Goal: Task Accomplishment & Management: Complete application form

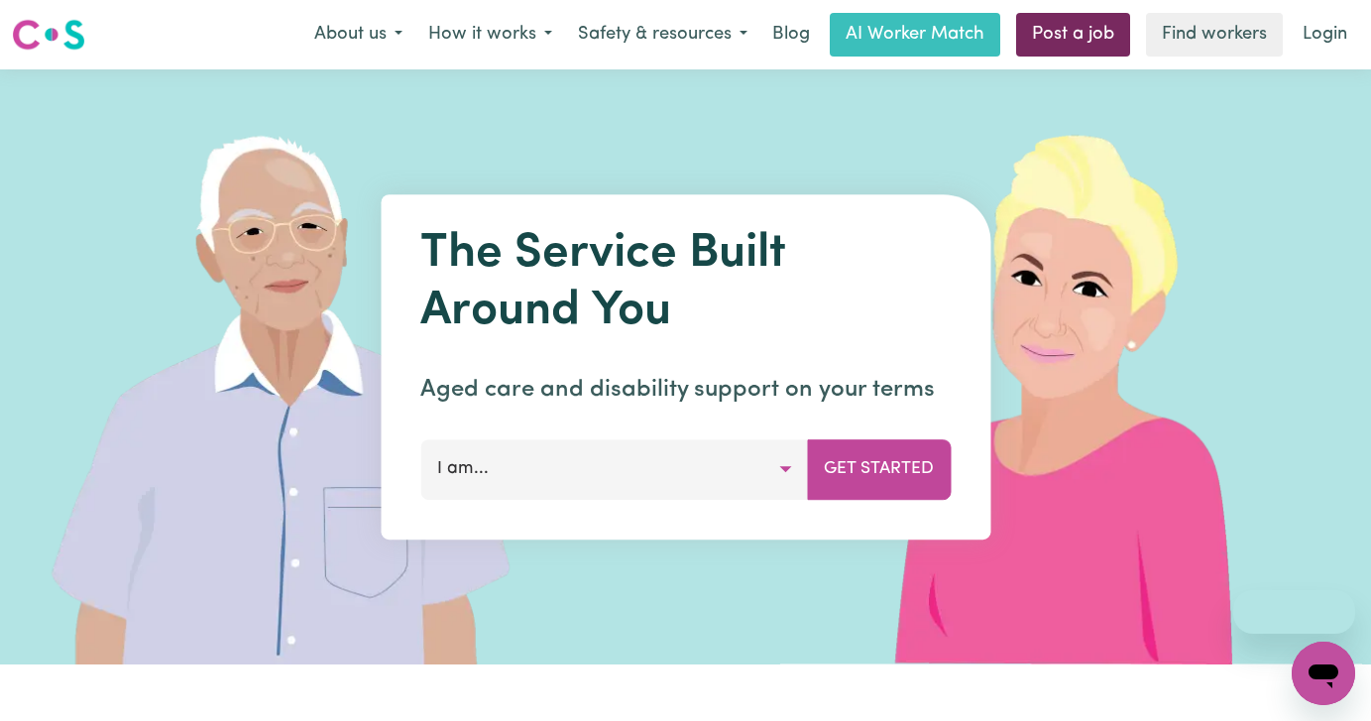
click at [1080, 42] on link "Post a job" at bounding box center [1073, 35] width 114 height 44
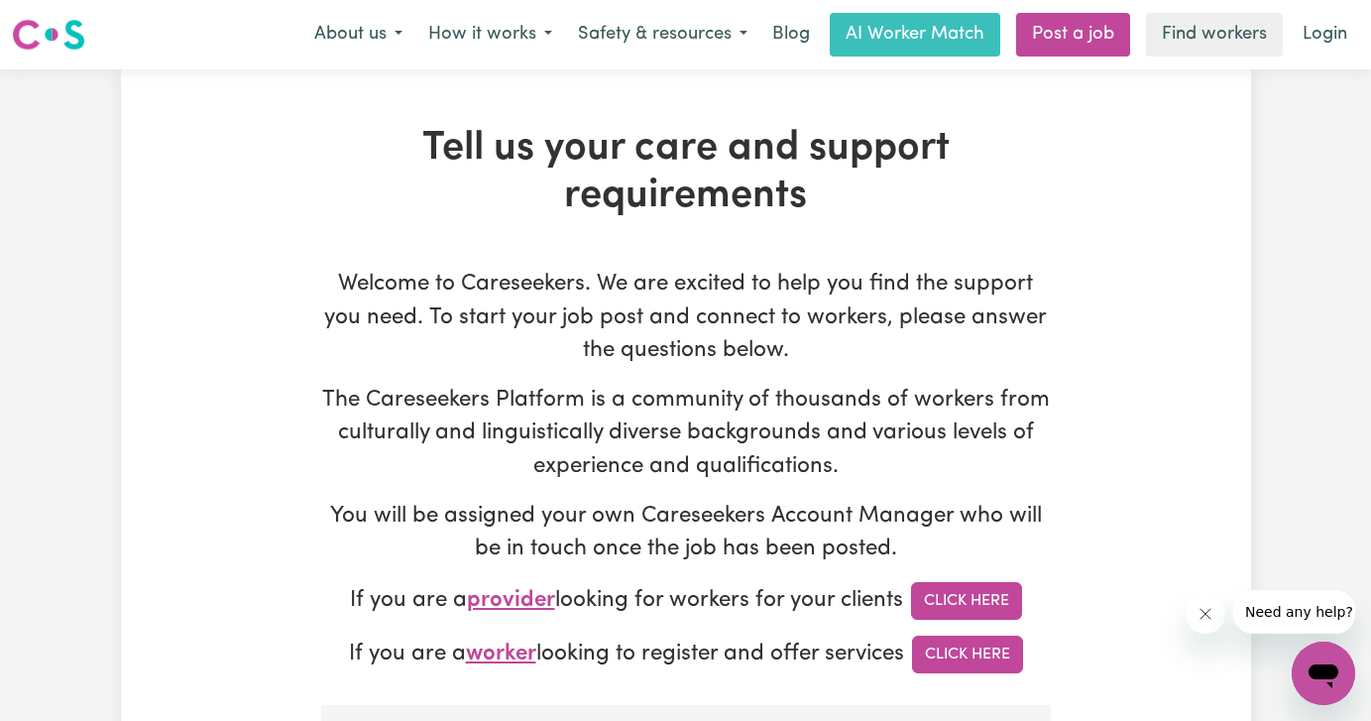
type input "[EMAIL_ADDRESS][DOMAIN_NAME]"
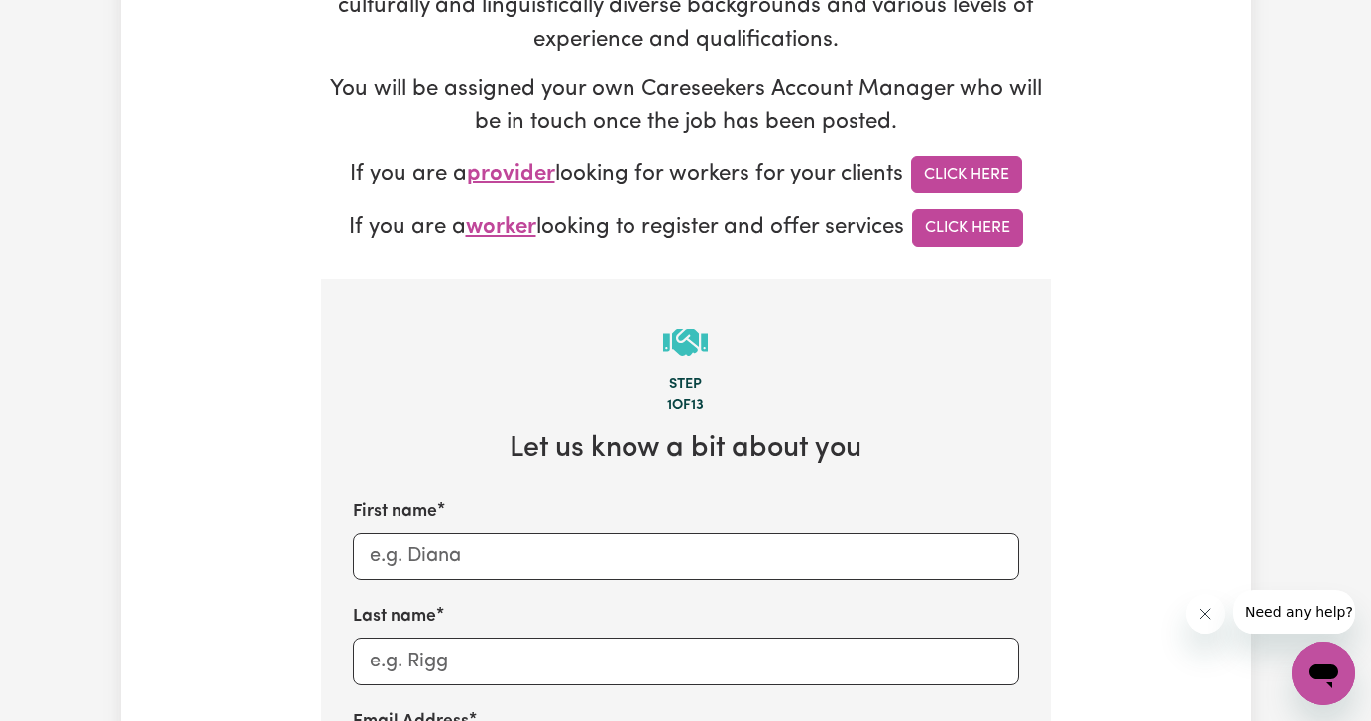
scroll to position [628, 0]
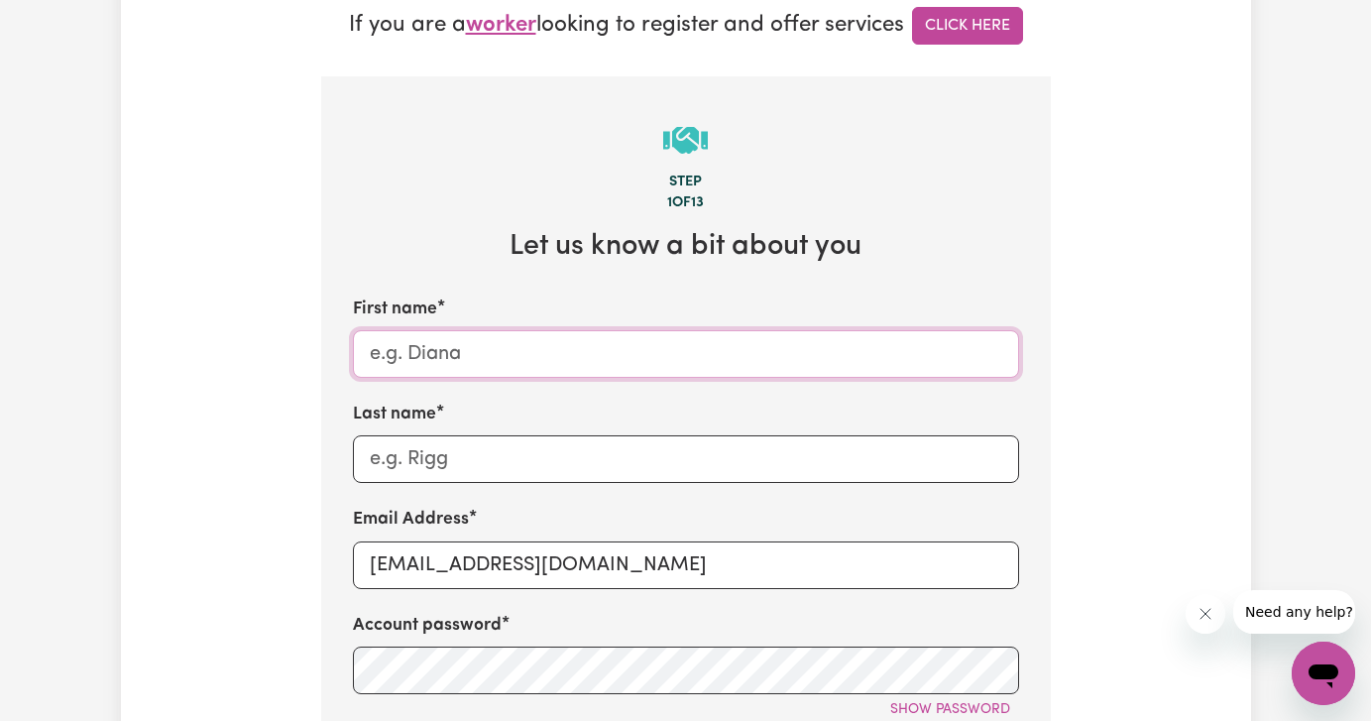
click at [438, 352] on input "First name" at bounding box center [686, 354] width 666 height 48
type input "Lauren Job Post"
type input "Goals"
type input "[EMAIL_ADDRESS][DOMAIN_NAME]"
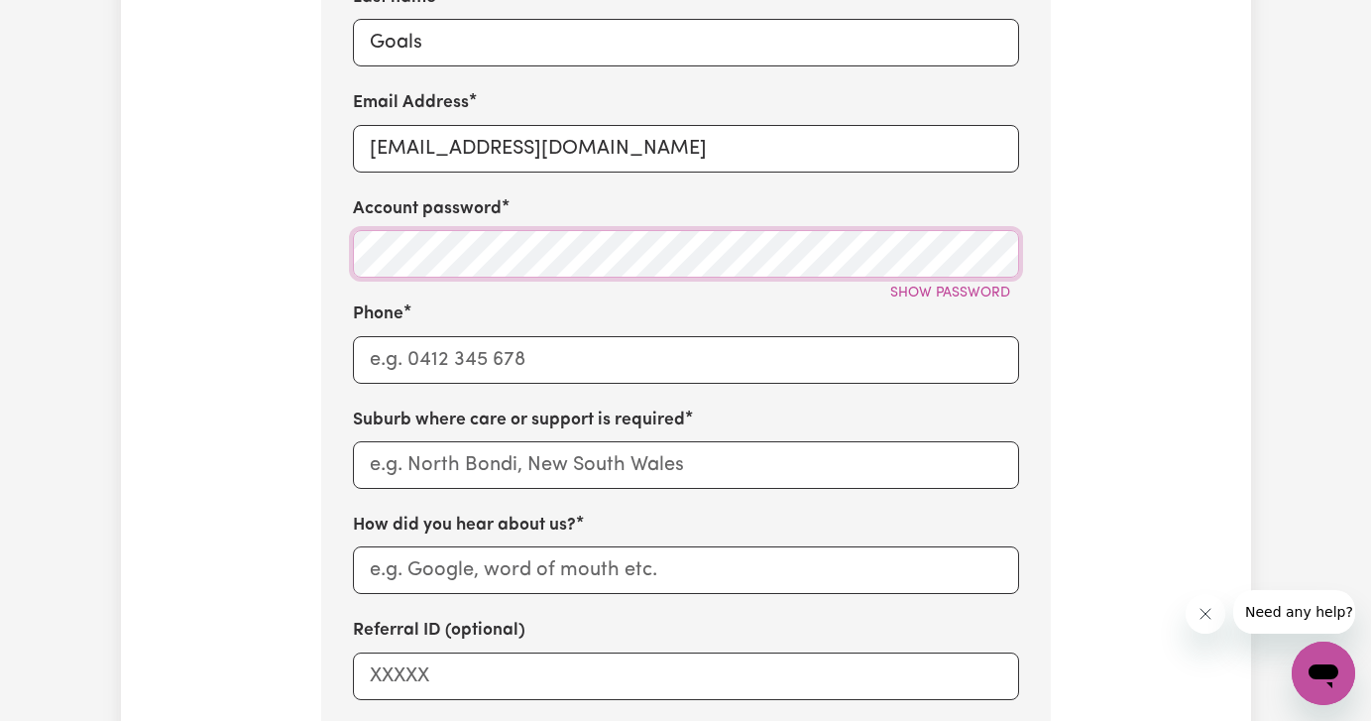
scroll to position [1046, 0]
click at [366, 349] on input "Phone" at bounding box center [686, 359] width 666 height 48
type input "1122334456667"
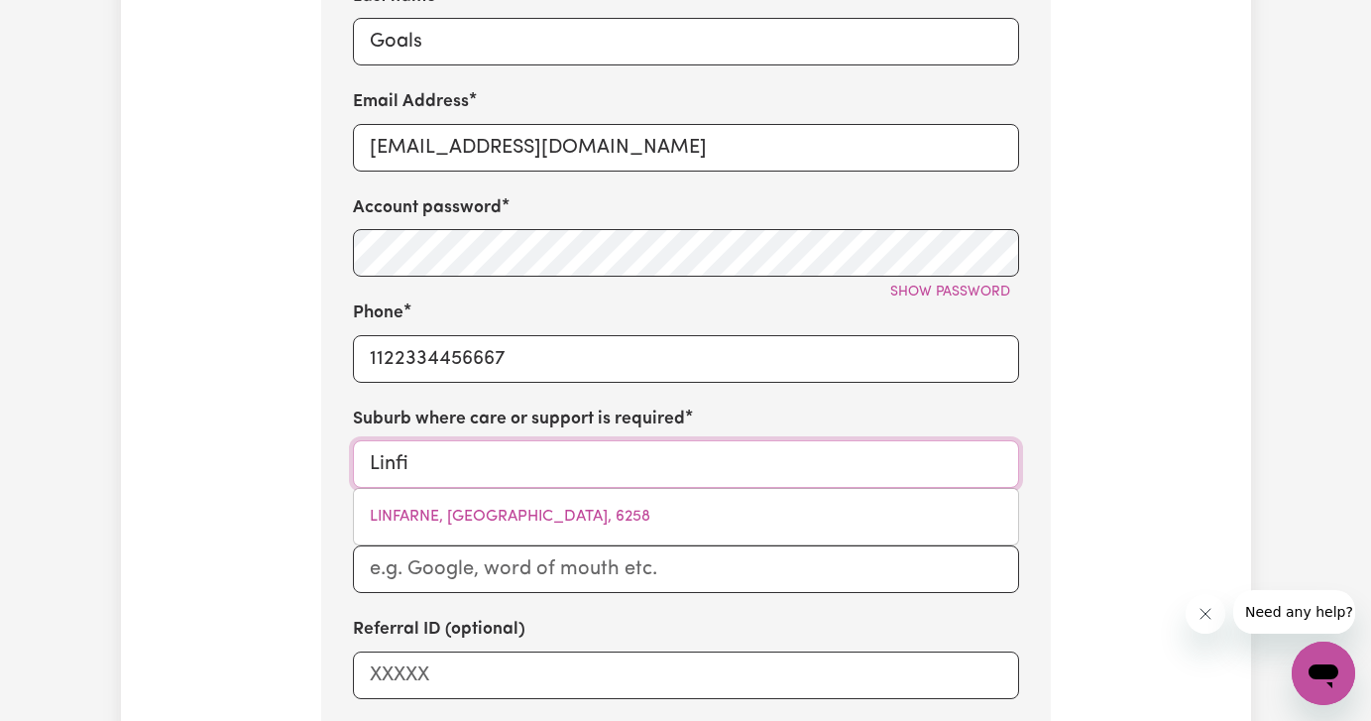
type input "Linf"
type input "LinfARNE, [GEOGRAPHIC_DATA], 6258"
type input "[PERSON_NAME]"
type input "LinFARNE, [GEOGRAPHIC_DATA], 6258"
type input "[PERSON_NAME]"
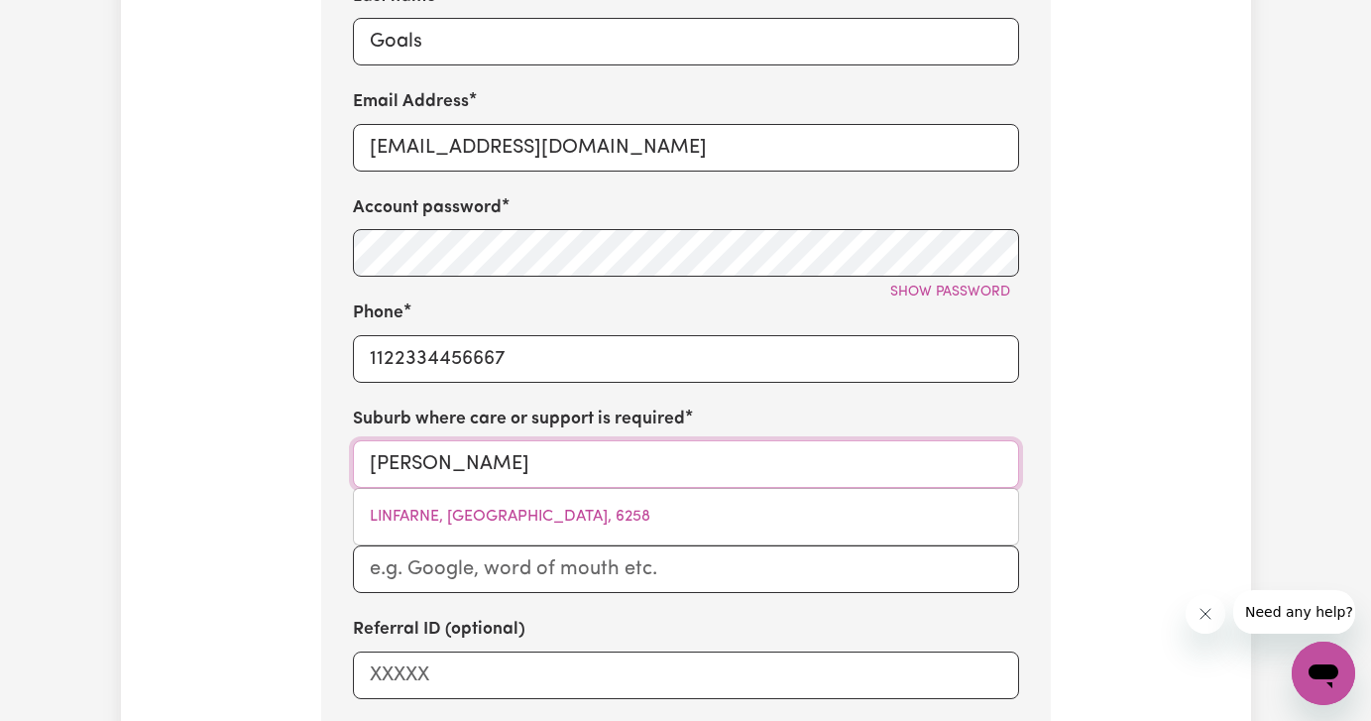
type input "Lindi"
type input "[PERSON_NAME], [GEOGRAPHIC_DATA], 2710"
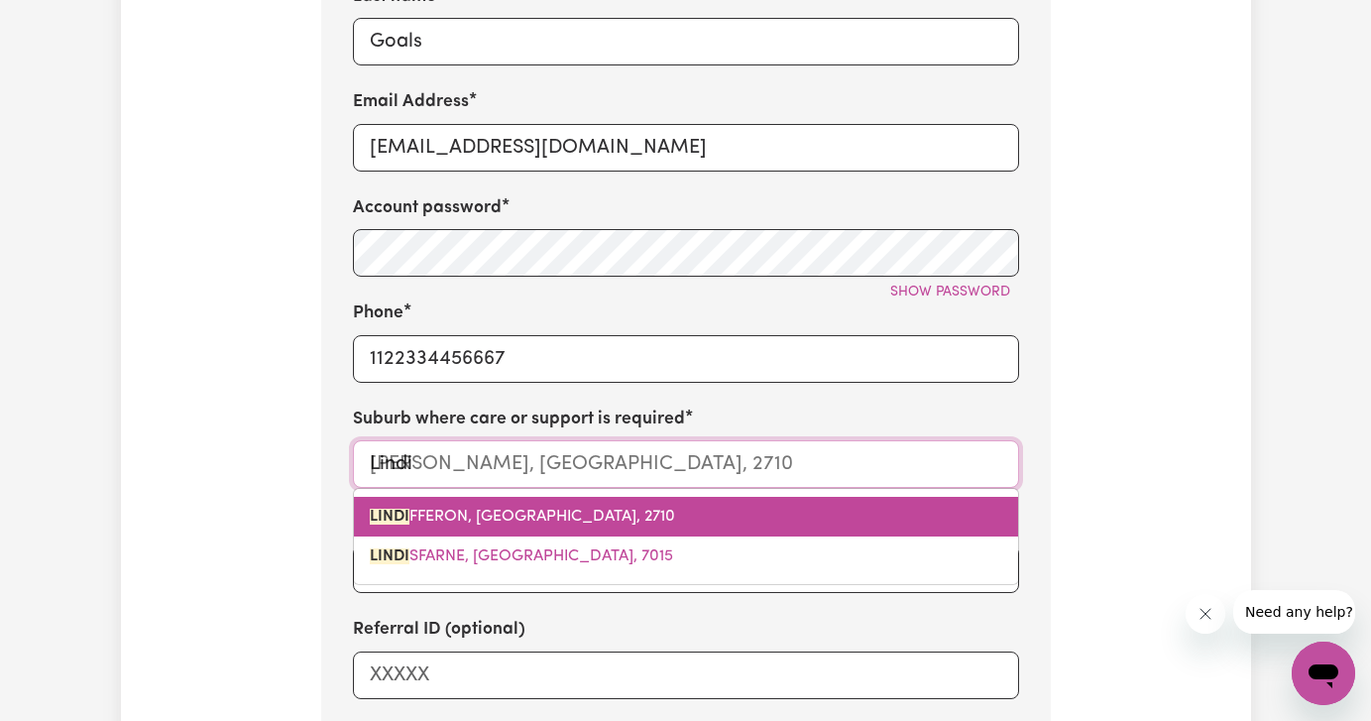
click at [491, 519] on span "LINDI FFERON, [GEOGRAPHIC_DATA], 2710" at bounding box center [522, 516] width 305 height 16
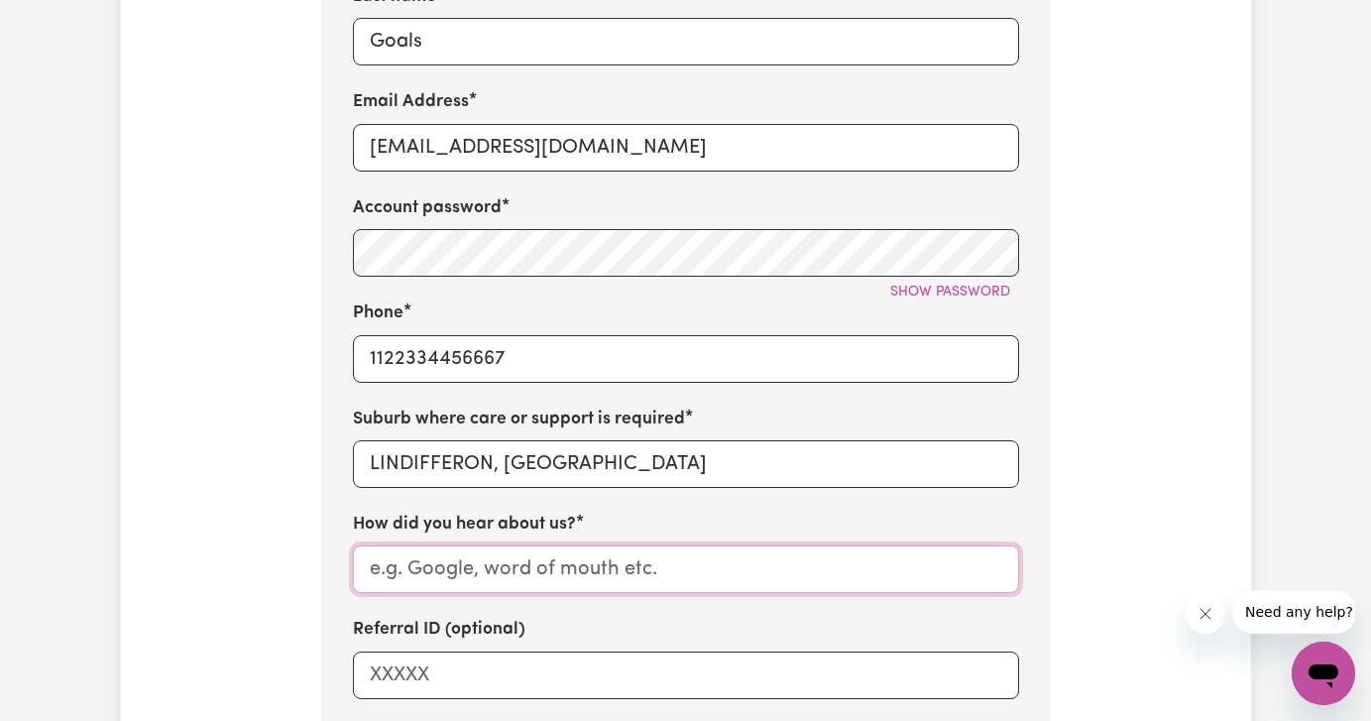
click at [467, 576] on input "How did you hear about us?" at bounding box center [686, 569] width 666 height 48
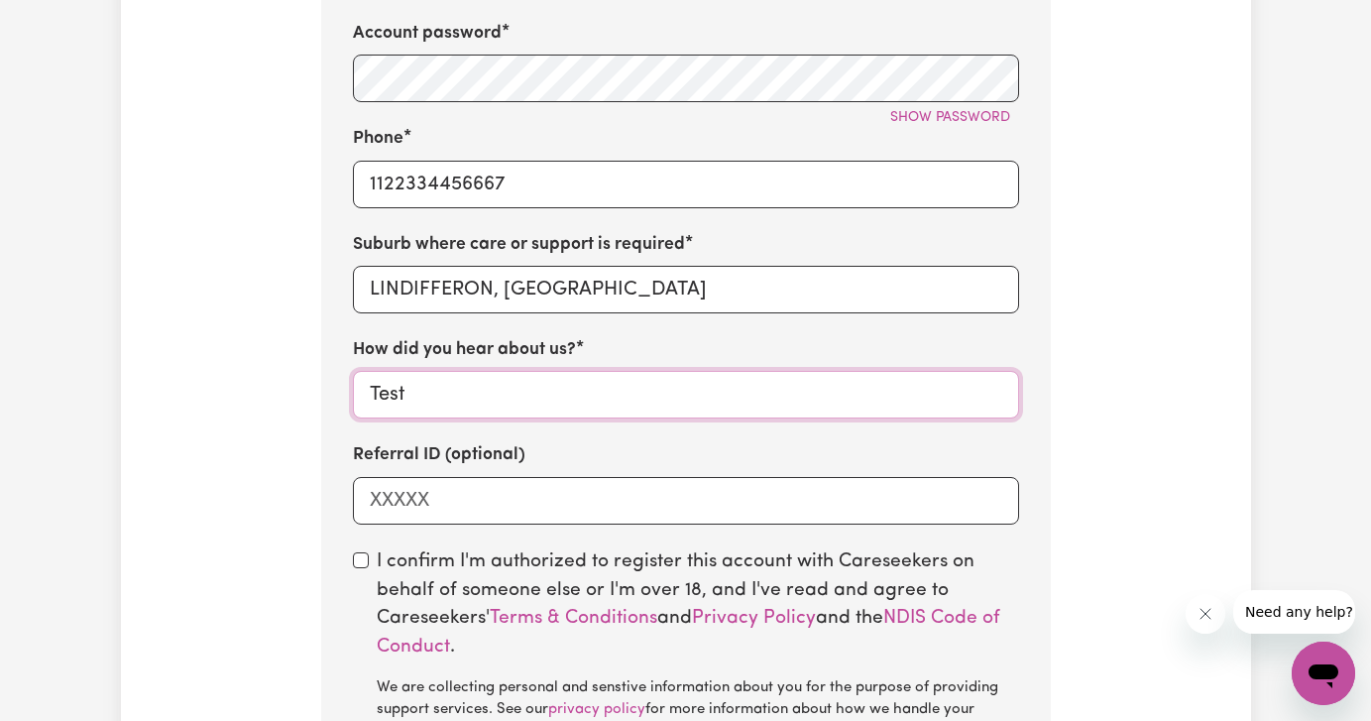
type input "Test"
click at [356, 565] on input "checkbox" at bounding box center [361, 560] width 16 height 16
checkbox input "true"
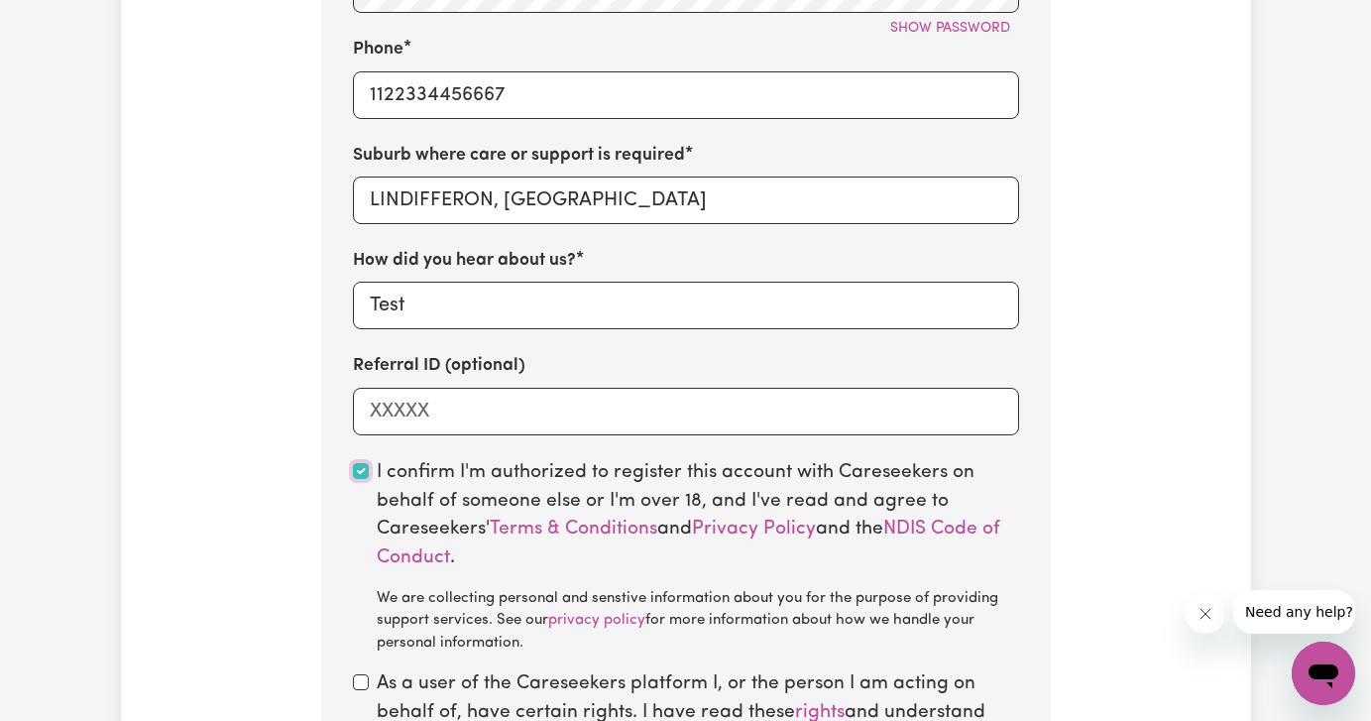
scroll to position [1439, 0]
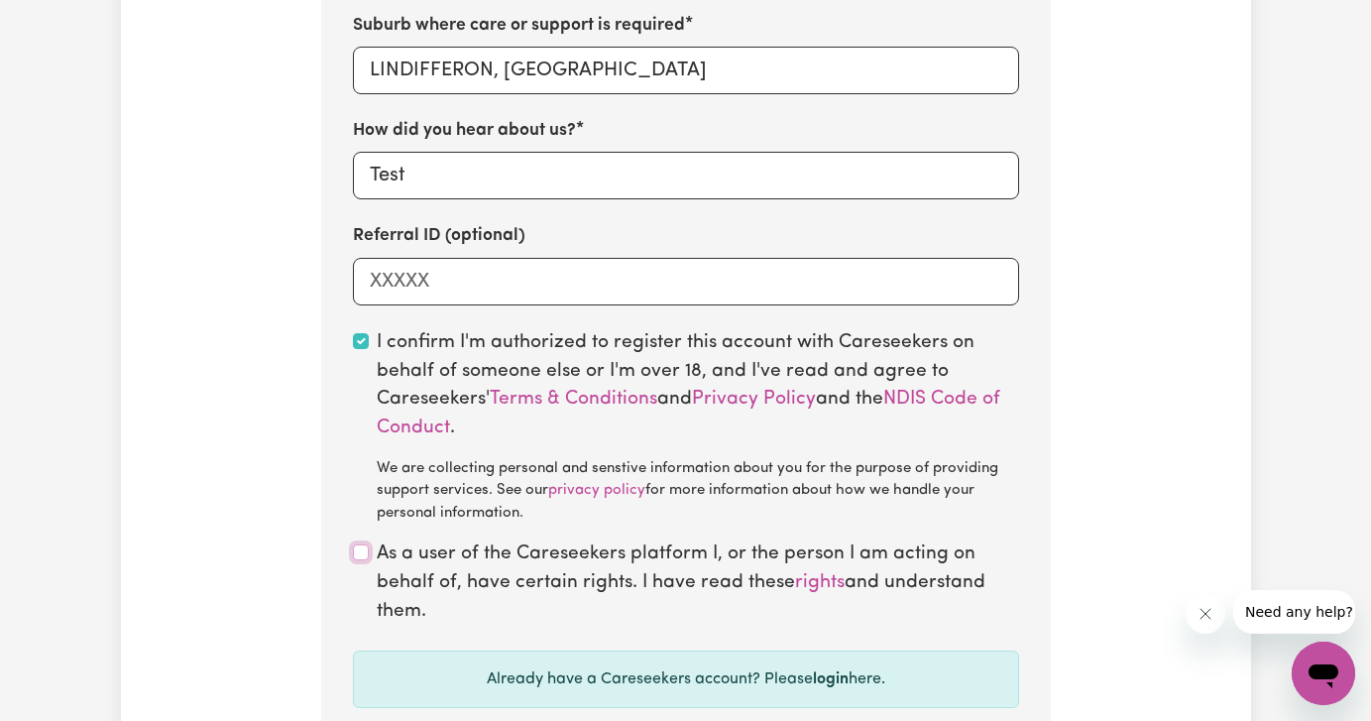
click at [355, 552] on input "checkbox" at bounding box center [361, 552] width 16 height 16
checkbox input "true"
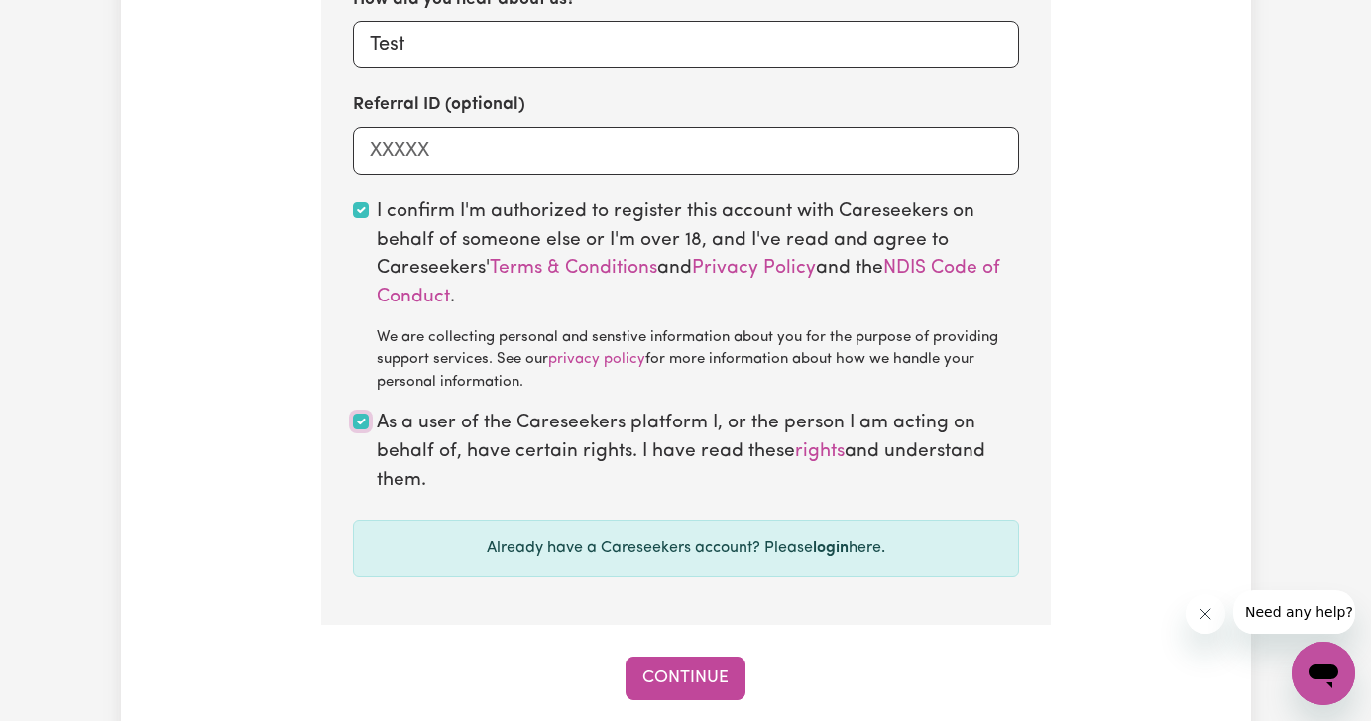
scroll to position [1676, 0]
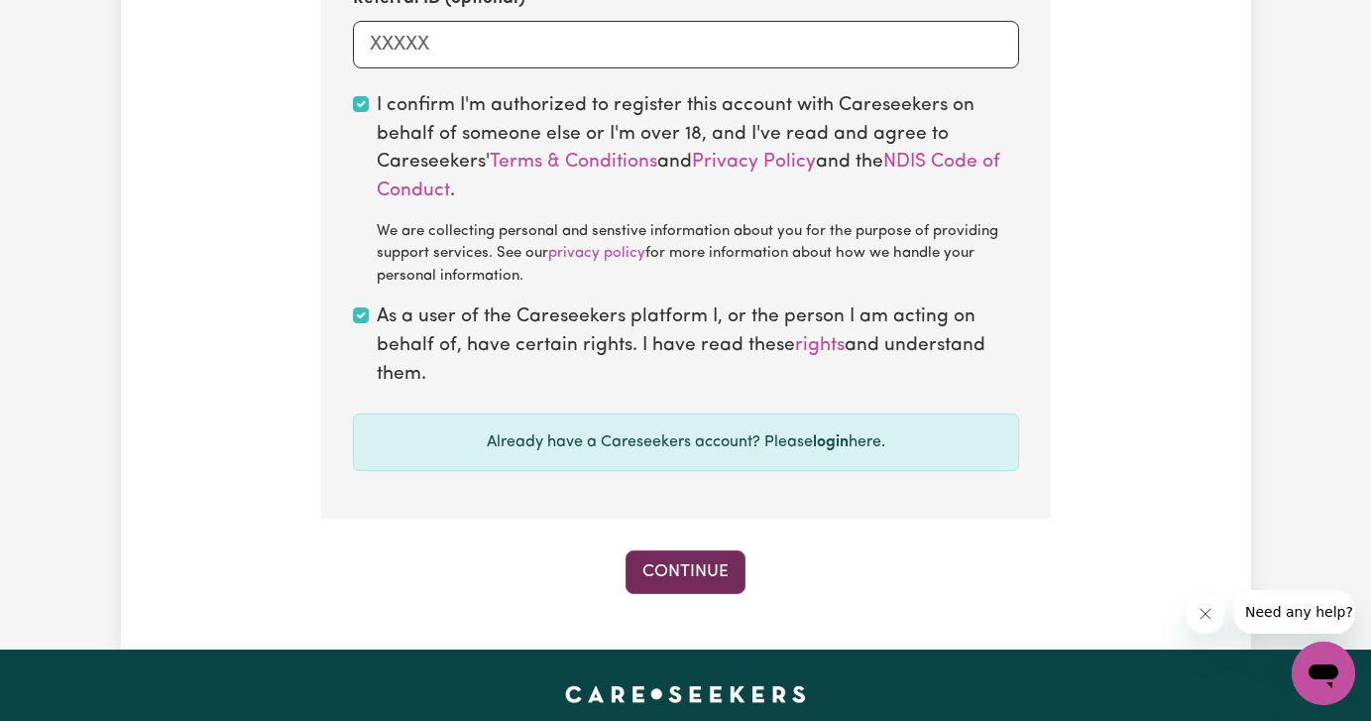
click at [676, 578] on button "Continue" at bounding box center [685, 572] width 120 height 44
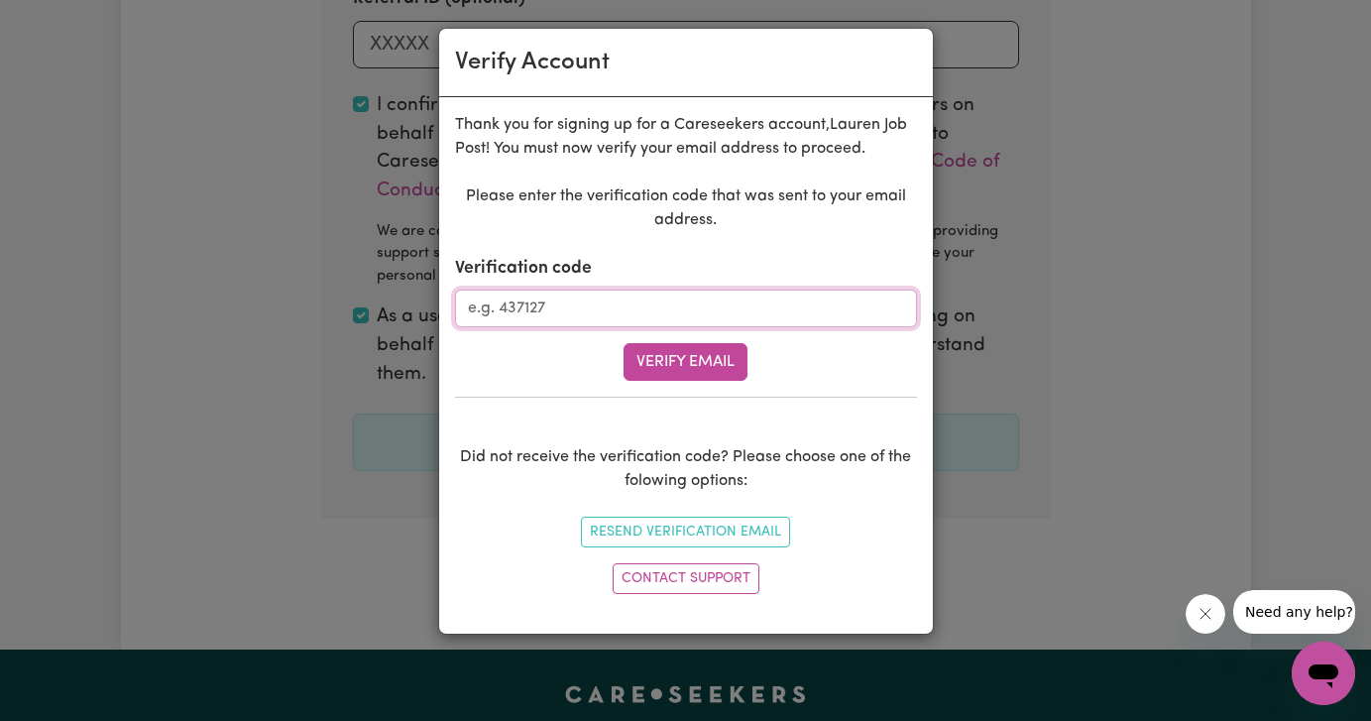
click at [623, 303] on input "Verification code" at bounding box center [686, 308] width 462 height 38
type input "652683"
click at [706, 353] on button "Verify Email" at bounding box center [685, 362] width 124 height 38
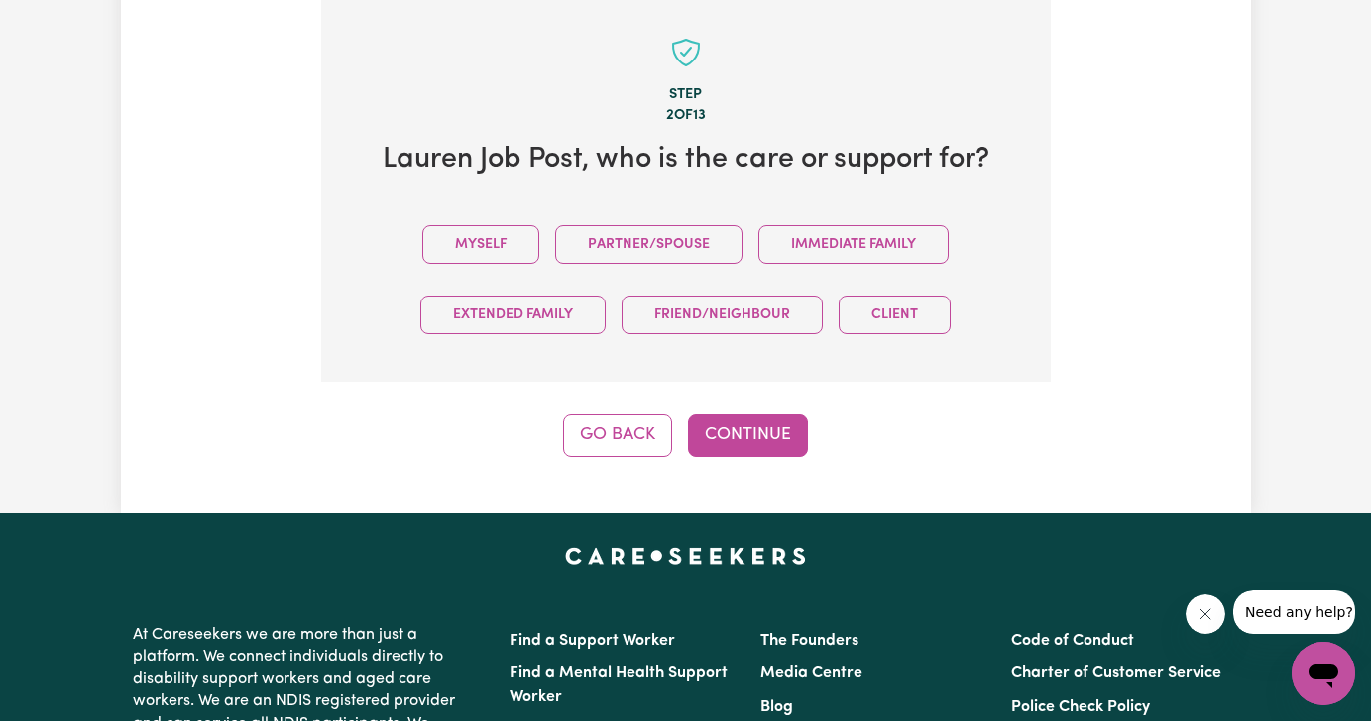
scroll to position [705, 0]
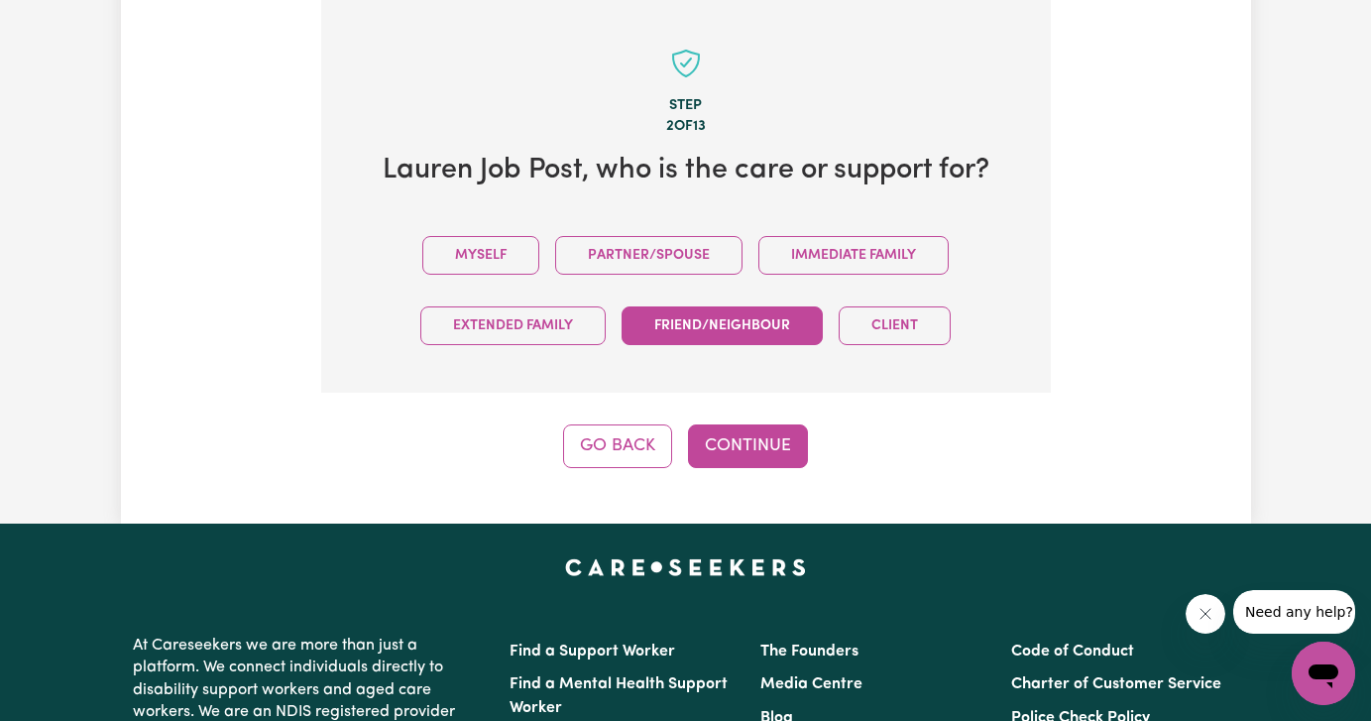
click at [710, 330] on button "Friend/Neighbour" at bounding box center [721, 325] width 201 height 39
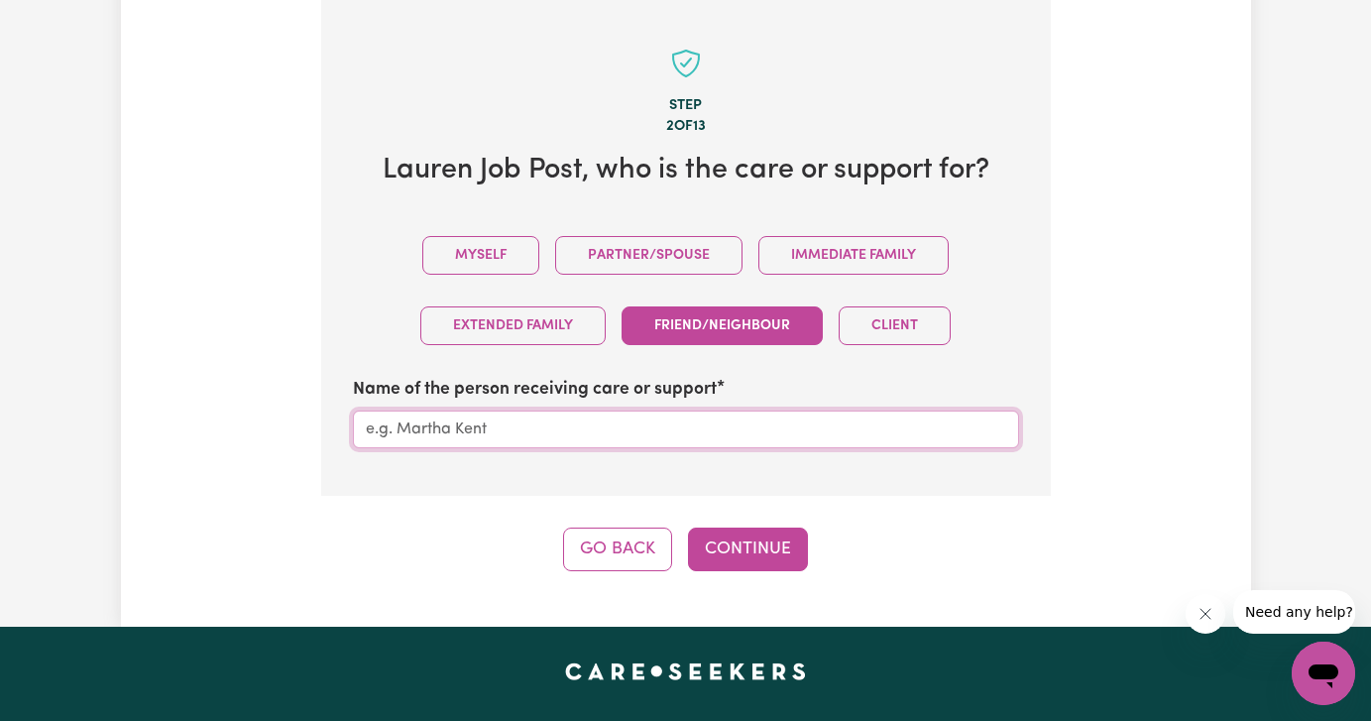
click at [530, 427] on input "Name of the person receiving care or support" at bounding box center [686, 429] width 666 height 38
type input "[PERSON_NAME]"
click at [730, 546] on button "Continue" at bounding box center [748, 549] width 120 height 44
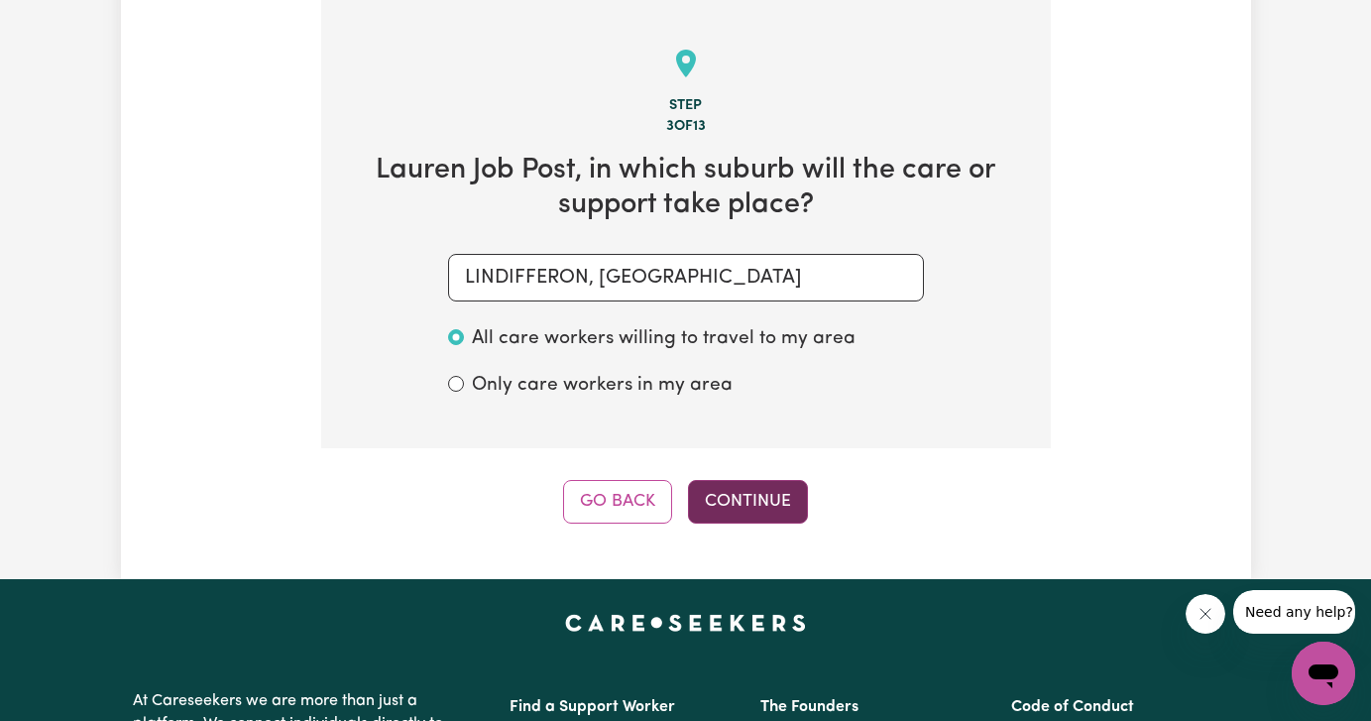
click at [733, 492] on button "Continue" at bounding box center [748, 502] width 120 height 44
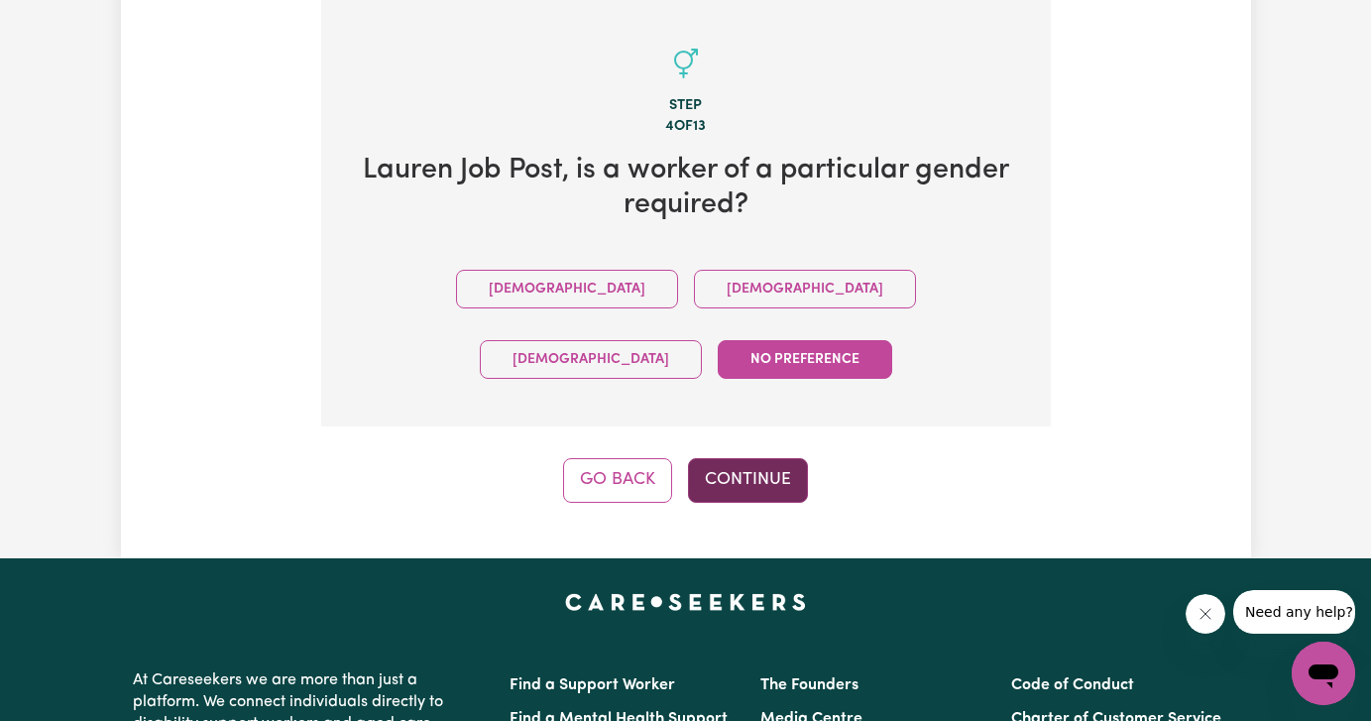
click at [759, 458] on button "Continue" at bounding box center [748, 480] width 120 height 44
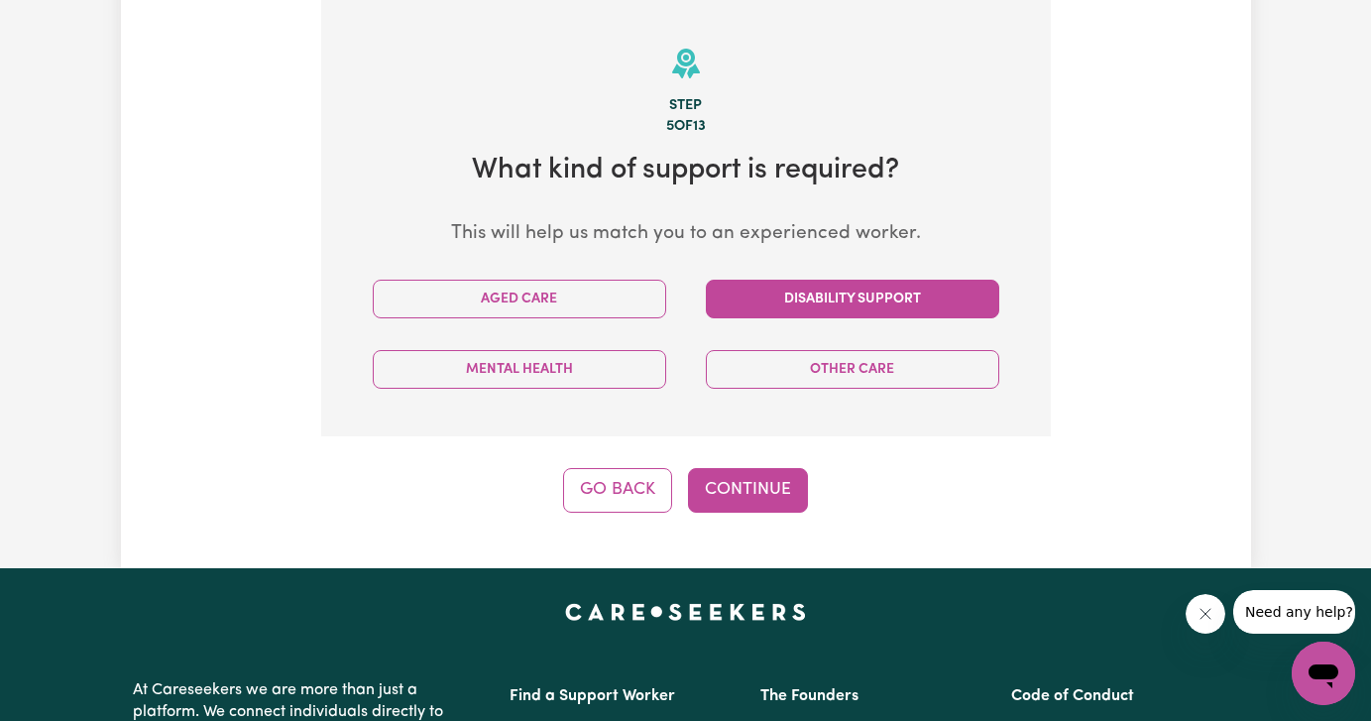
click at [817, 297] on button "Disability Support" at bounding box center [852, 299] width 293 height 39
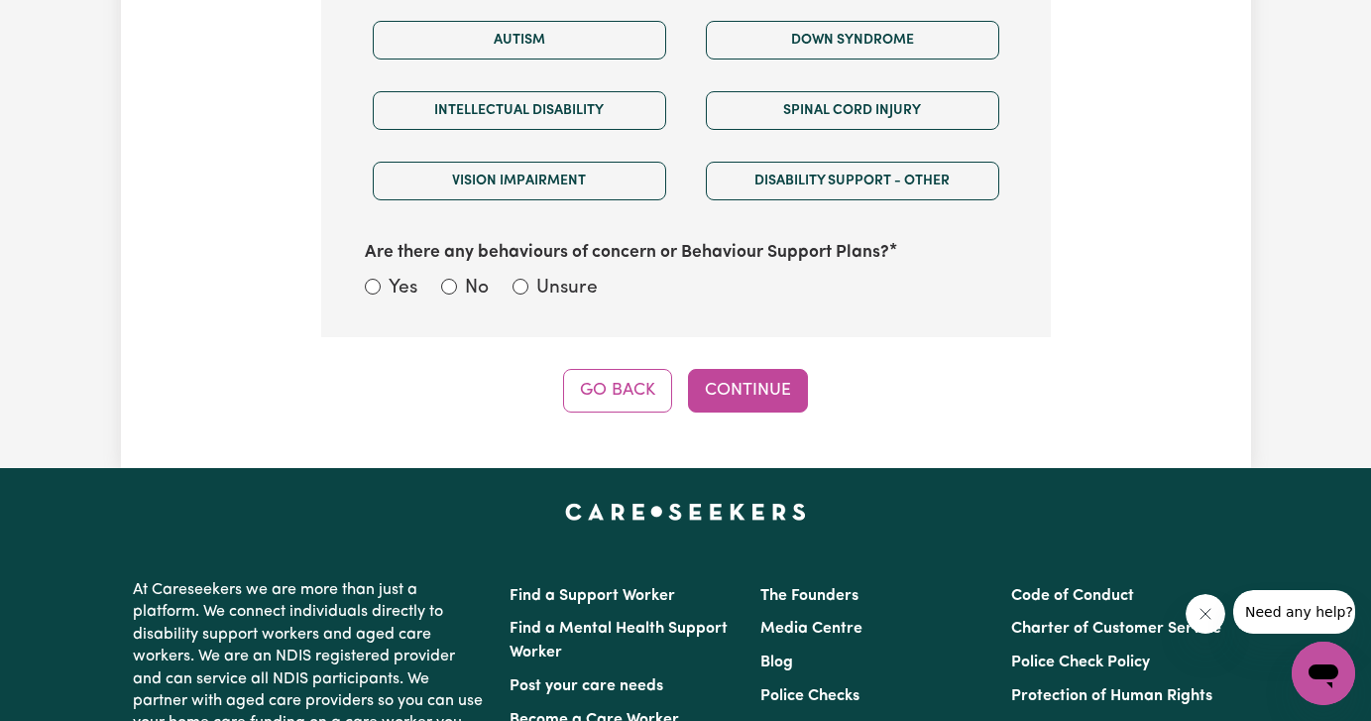
scroll to position [1548, 0]
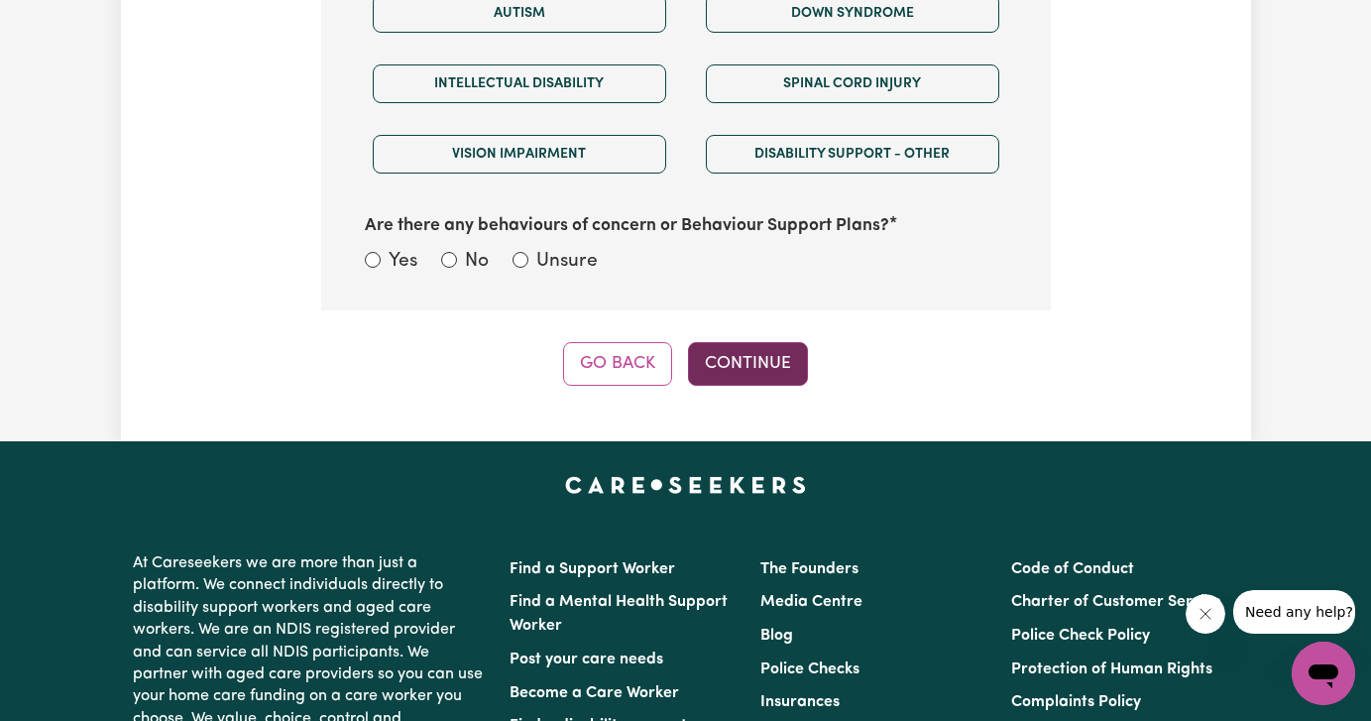
click at [757, 368] on button "Continue" at bounding box center [748, 364] width 120 height 44
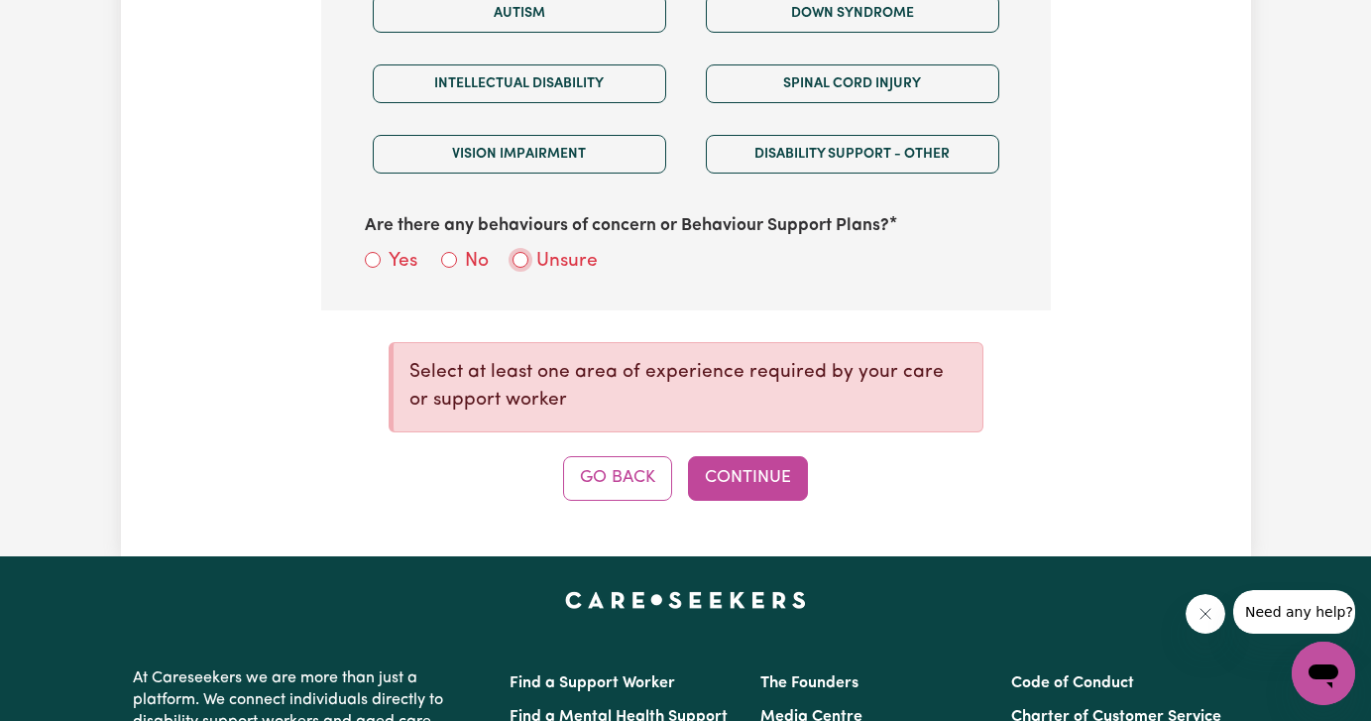
click at [525, 256] on input "Unsure" at bounding box center [520, 260] width 16 height 16
radio input "true"
click at [757, 471] on button "Continue" at bounding box center [748, 478] width 120 height 44
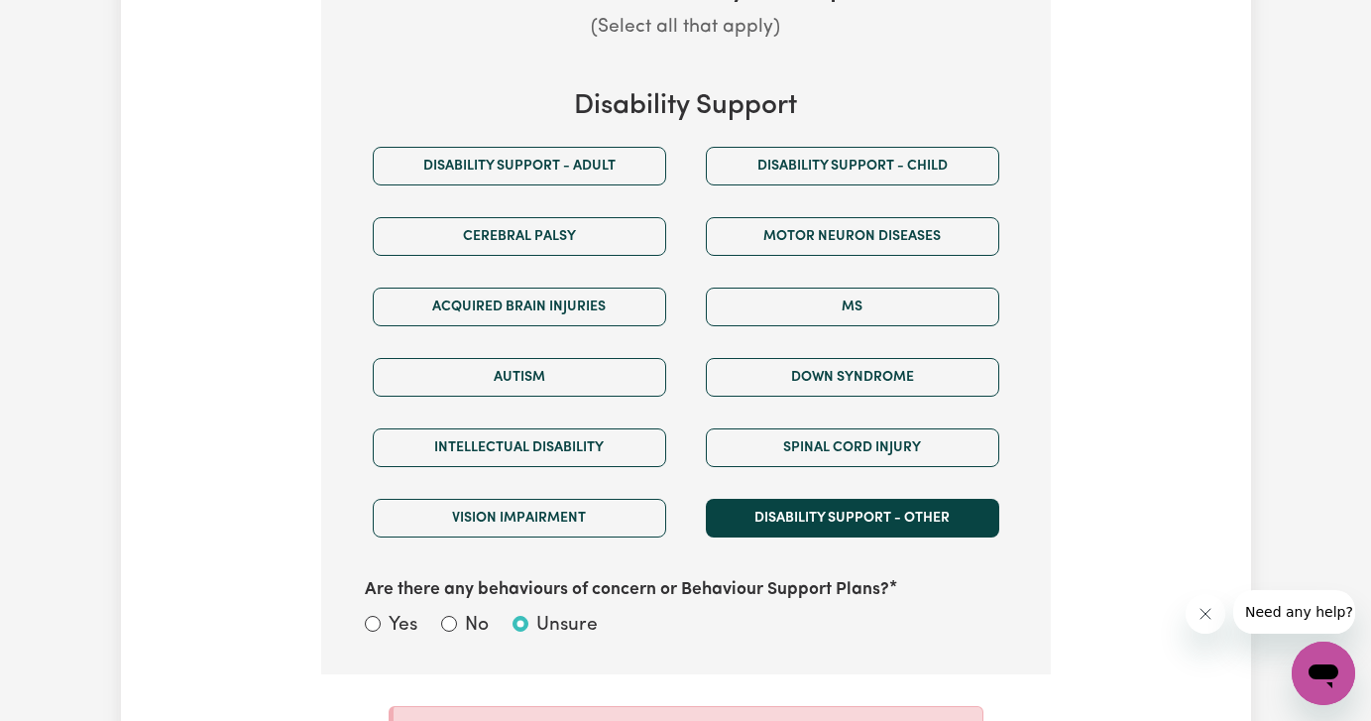
scroll to position [1142, 0]
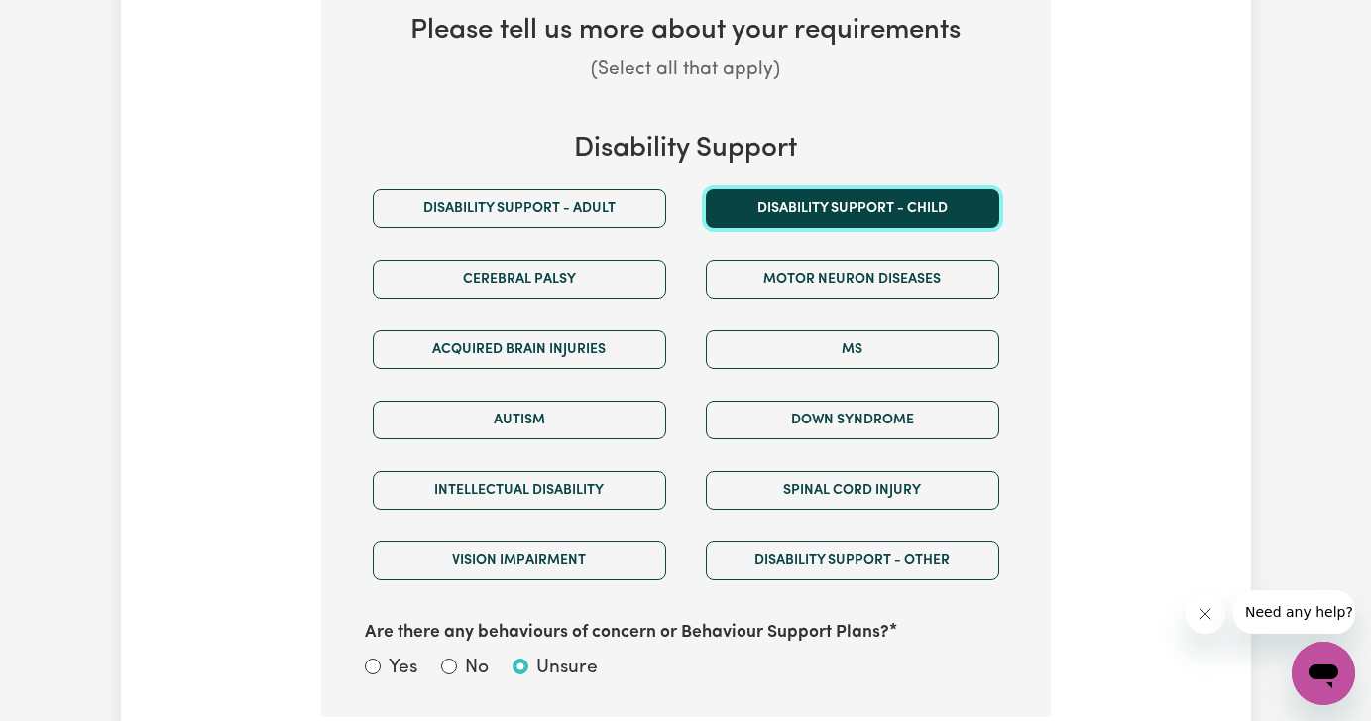
click at [851, 202] on button "Disability support - Child" at bounding box center [852, 208] width 293 height 39
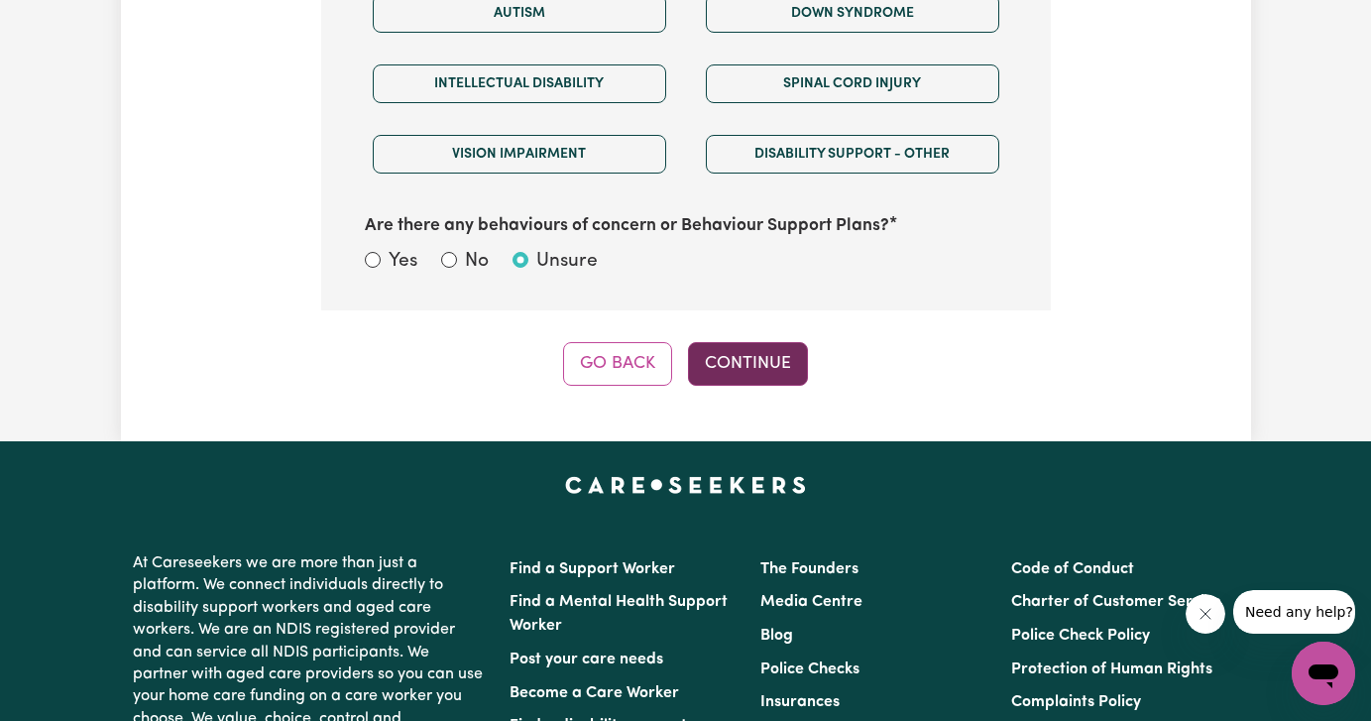
click at [764, 349] on button "Continue" at bounding box center [748, 364] width 120 height 44
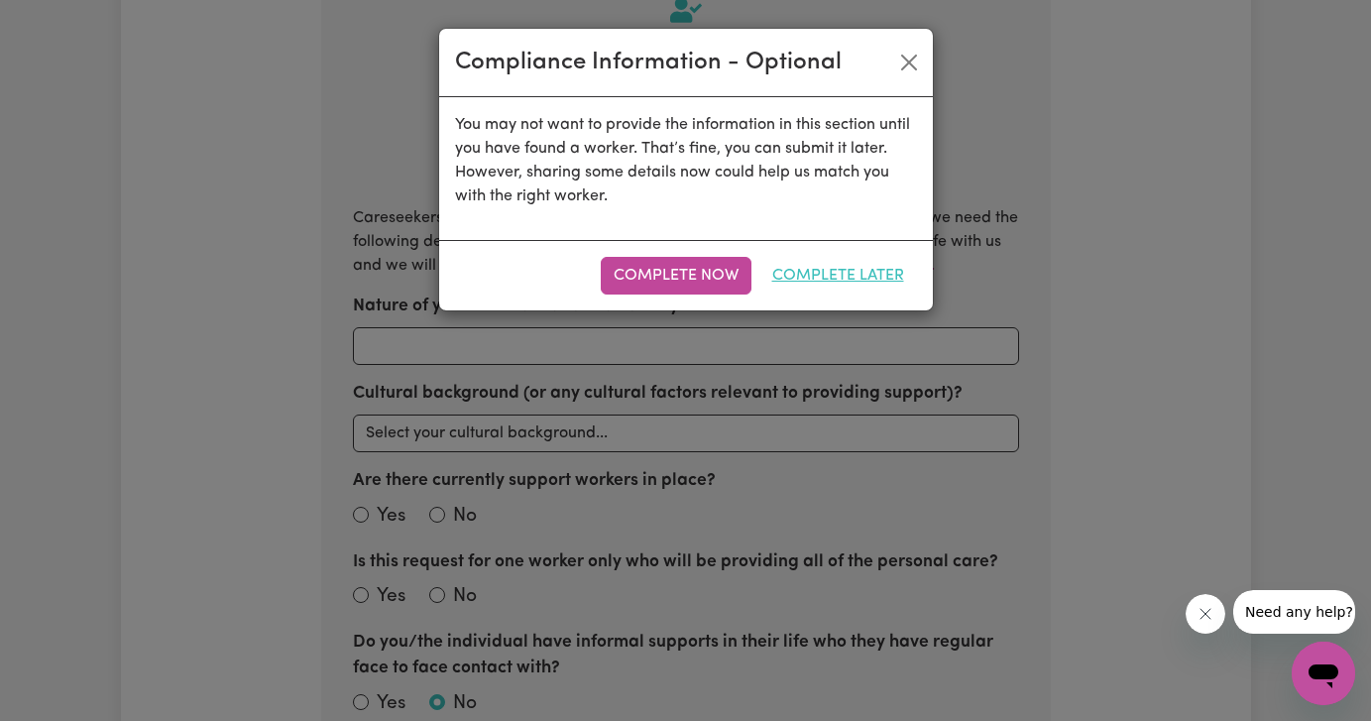
scroll to position [705, 0]
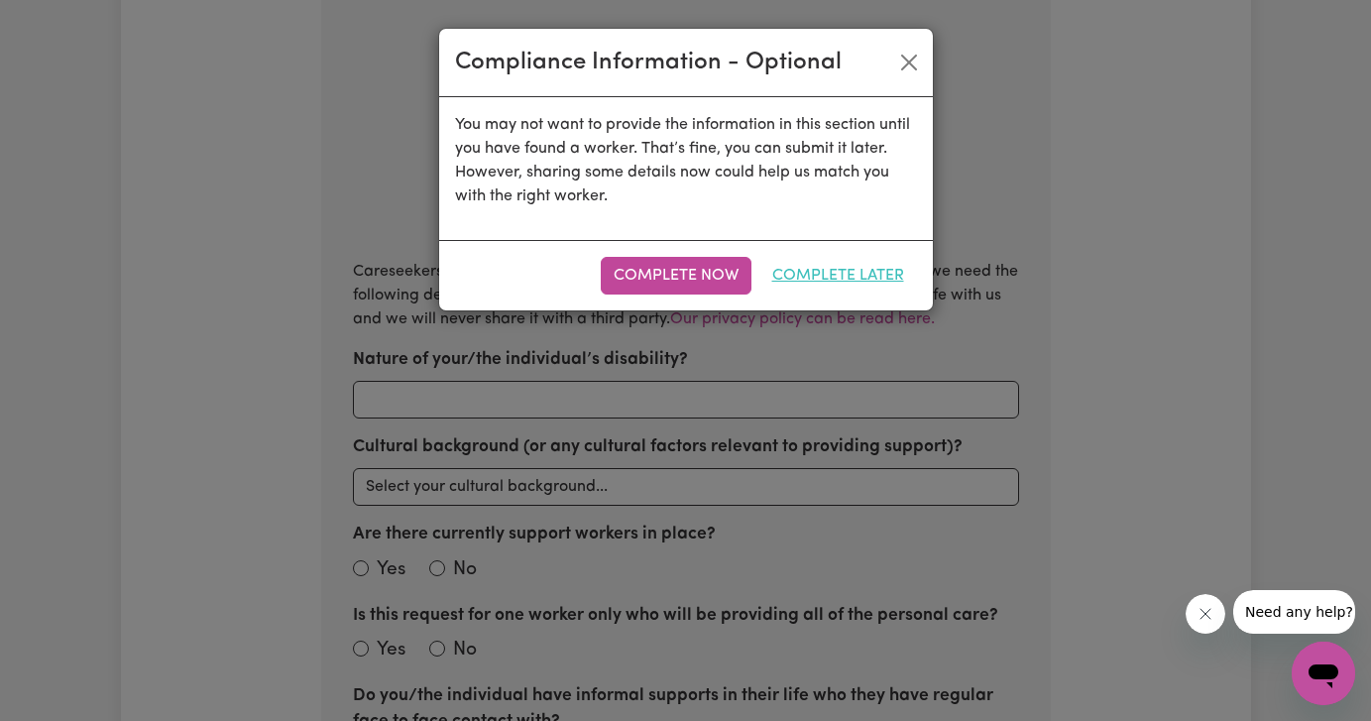
click at [845, 277] on button "Complete Later" at bounding box center [838, 276] width 158 height 38
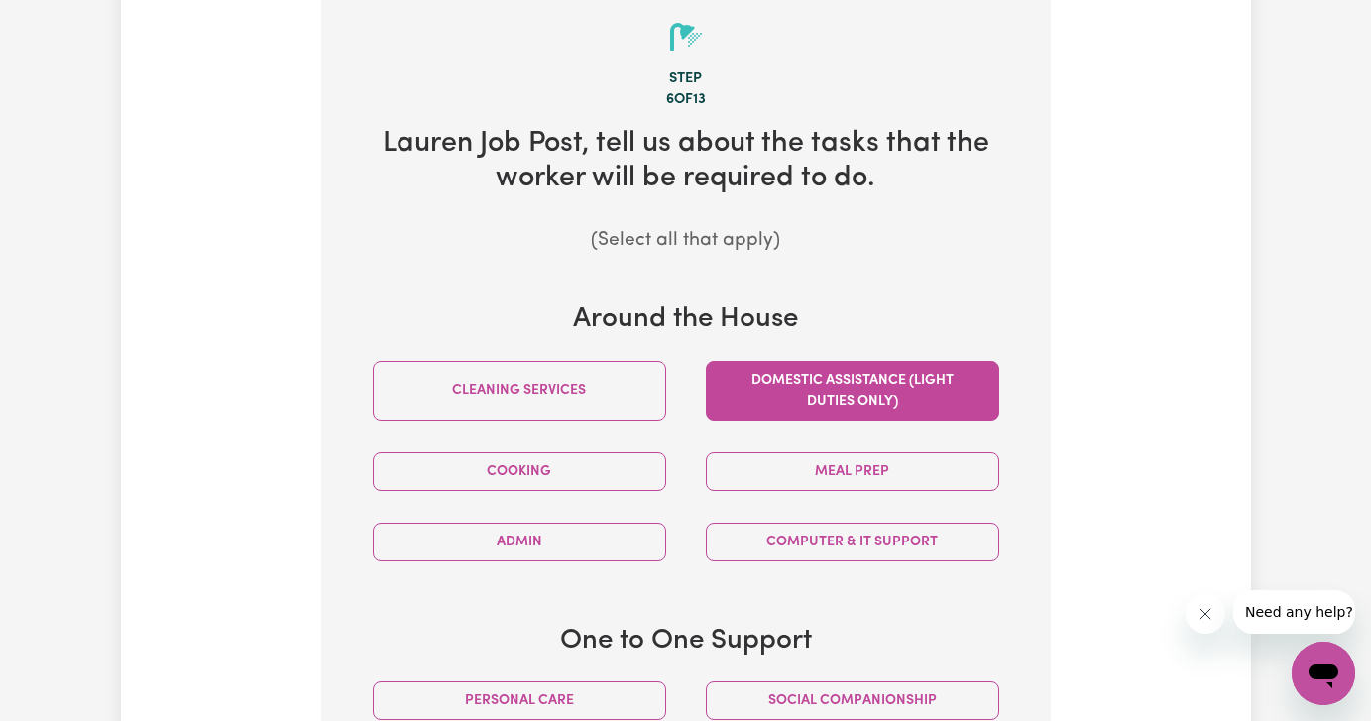
click at [843, 398] on button "Domestic assistance (light duties only)" at bounding box center [852, 390] width 293 height 59
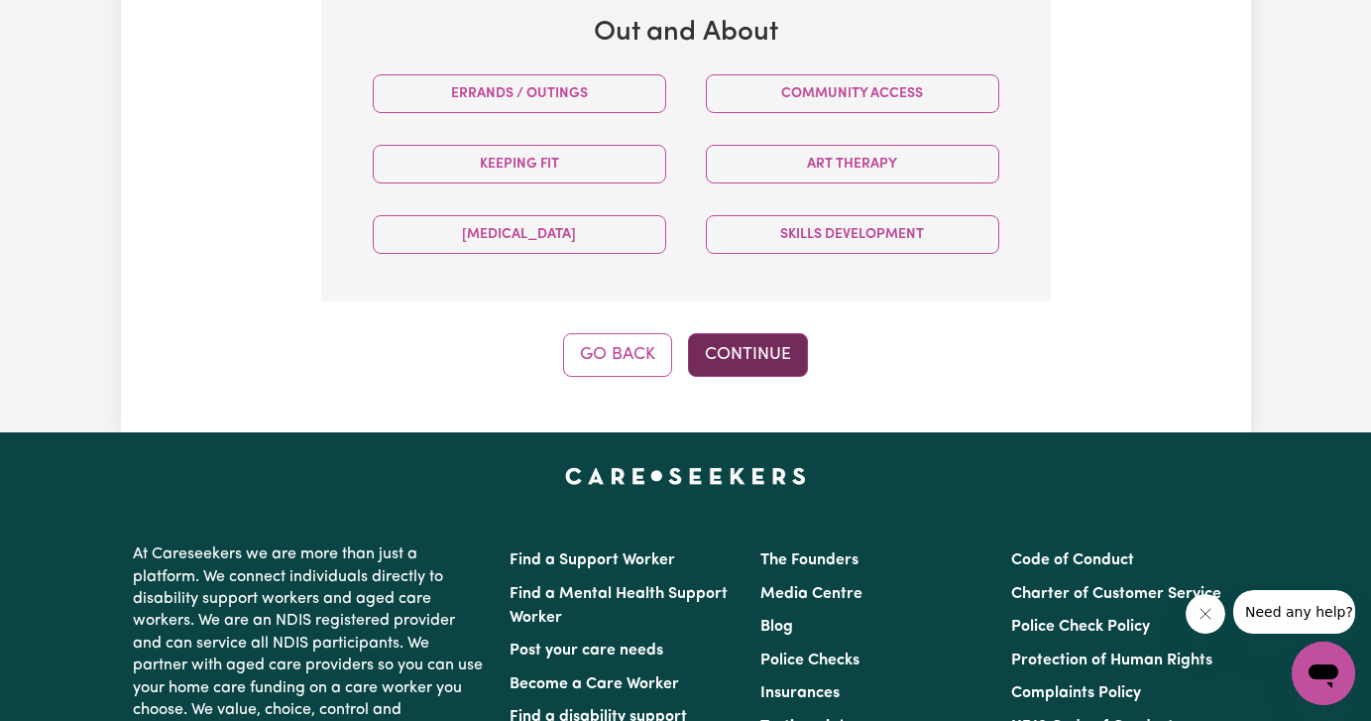
click at [767, 360] on button "Continue" at bounding box center [748, 355] width 120 height 44
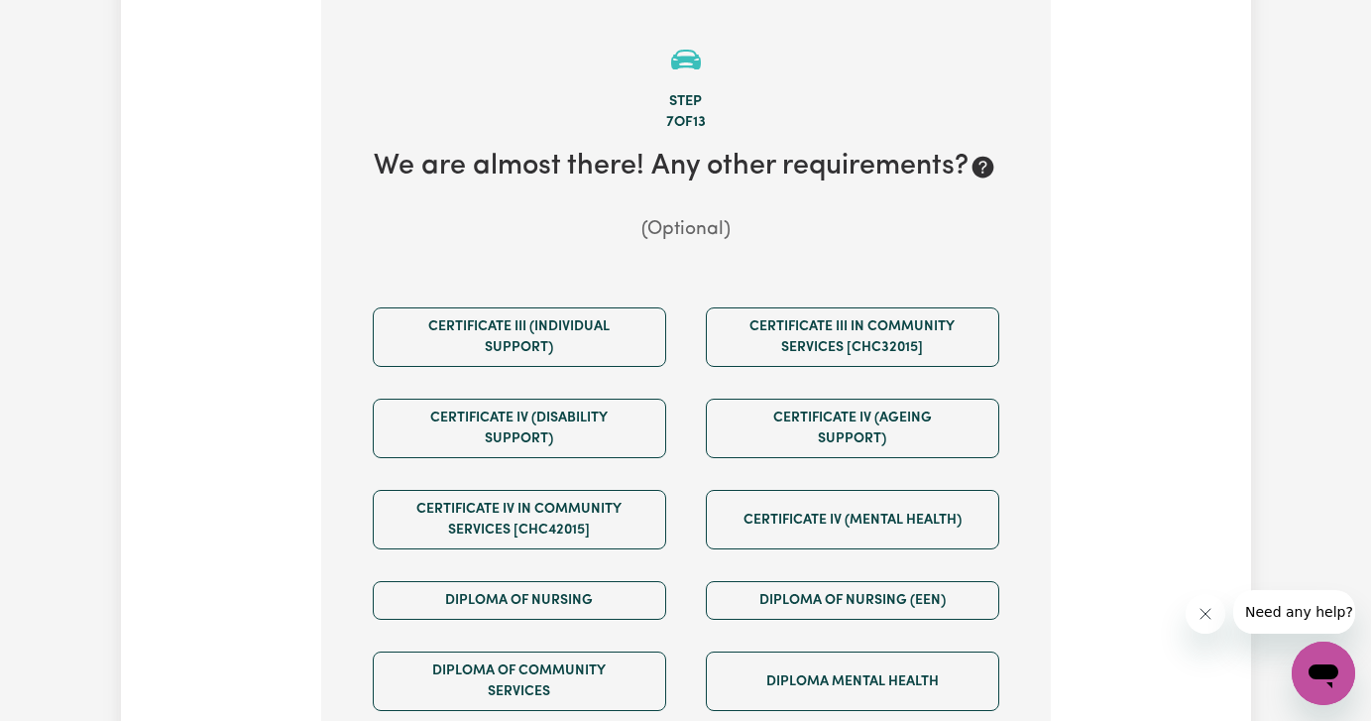
scroll to position [705, 0]
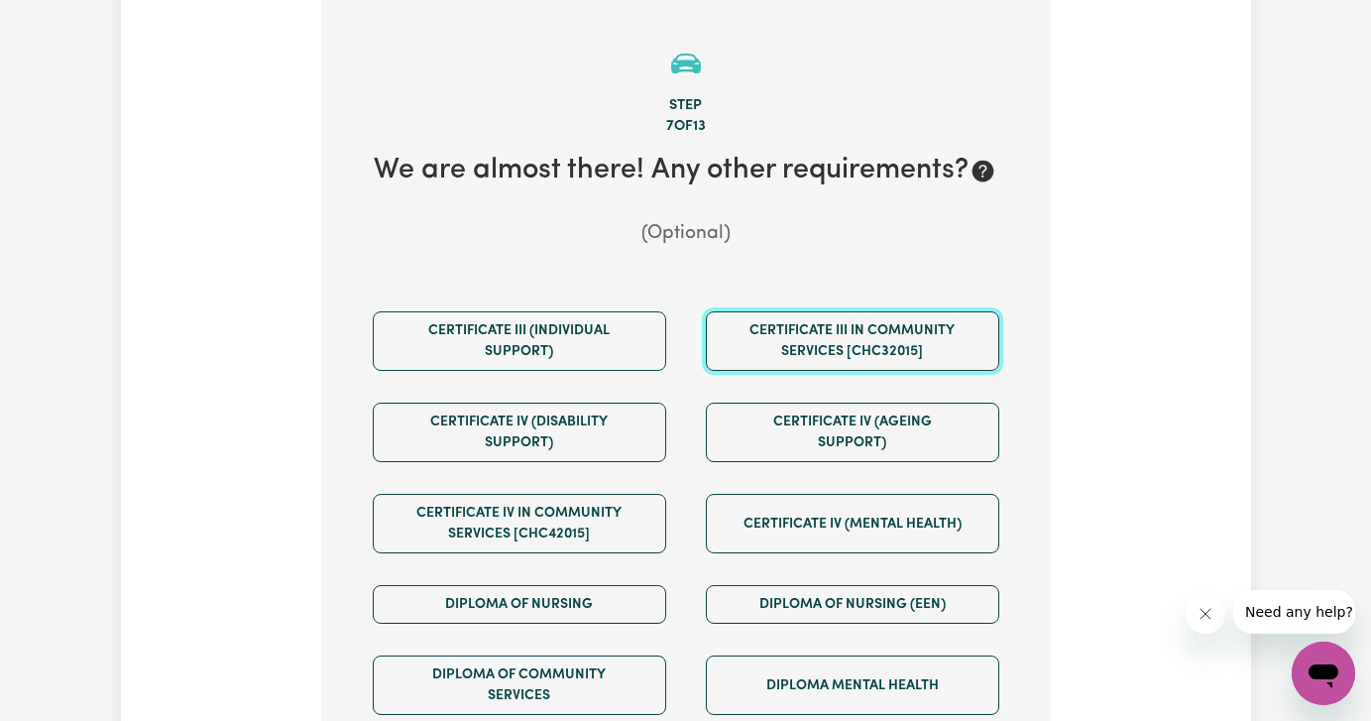
click at [767, 360] on button "Certificate III in Community Services [CHC32015]" at bounding box center [852, 340] width 293 height 59
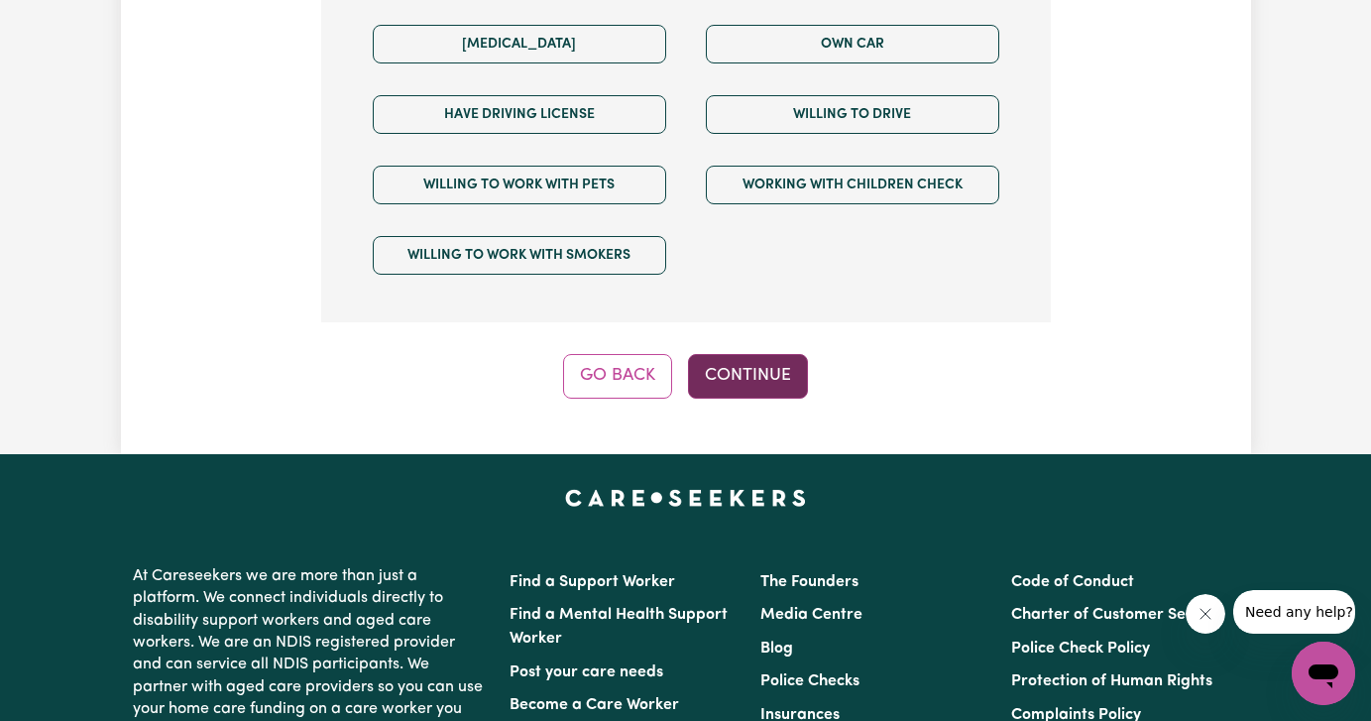
click at [774, 358] on button "Continue" at bounding box center [748, 376] width 120 height 44
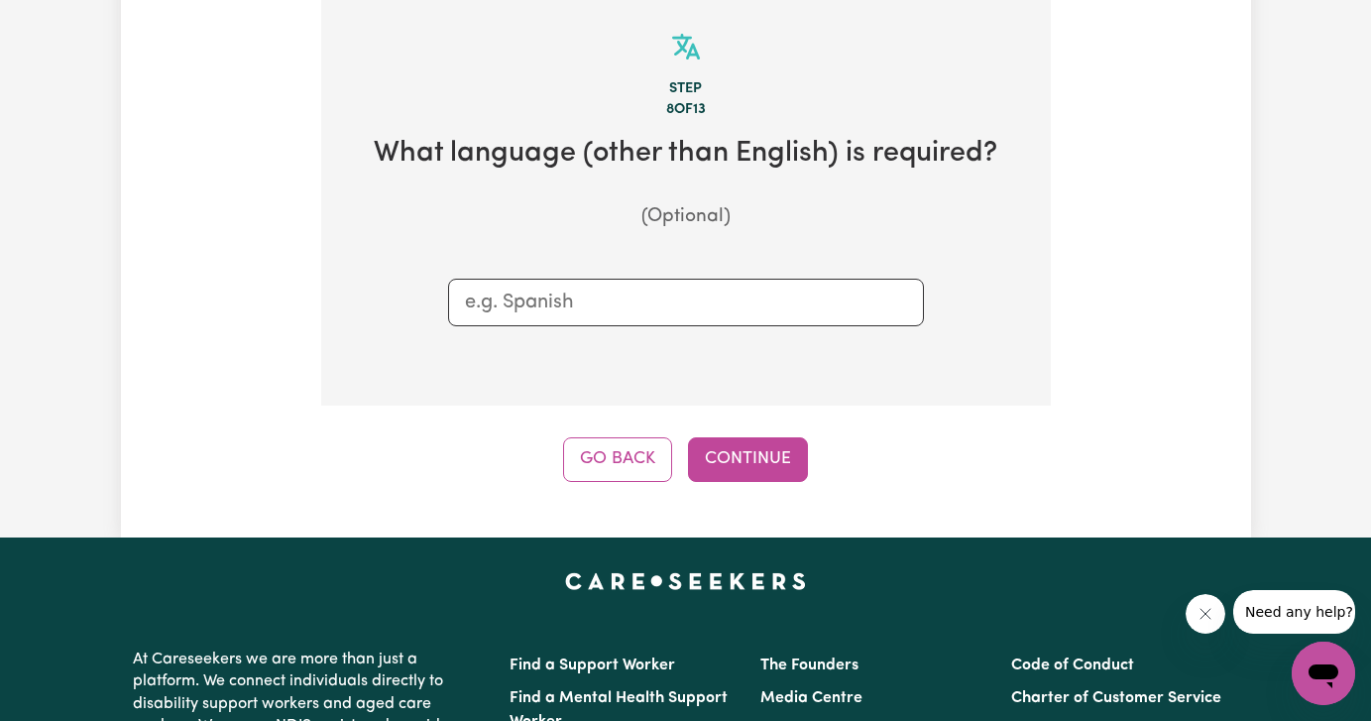
scroll to position [705, 0]
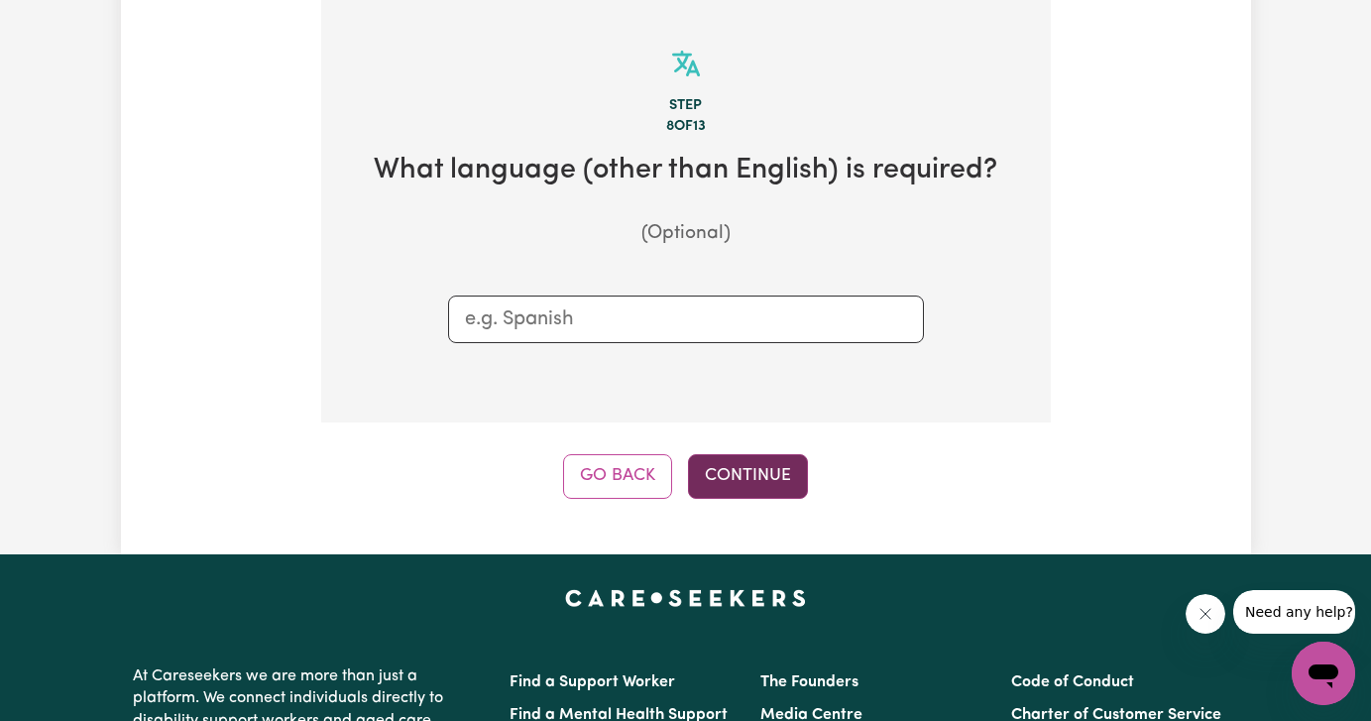
click at [781, 477] on button "Continue" at bounding box center [748, 476] width 120 height 44
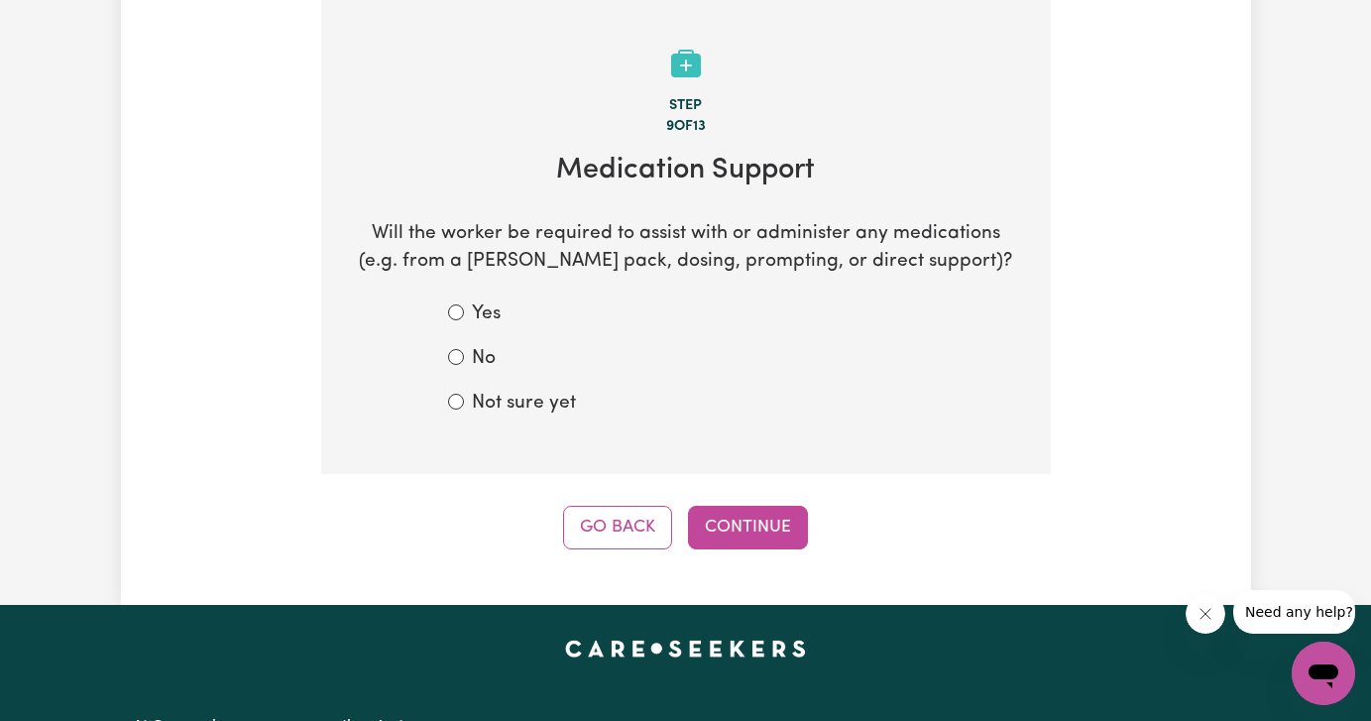
click at [478, 363] on label "No" at bounding box center [484, 359] width 24 height 29
click at [464, 363] on input "No" at bounding box center [456, 357] width 16 height 16
radio input "true"
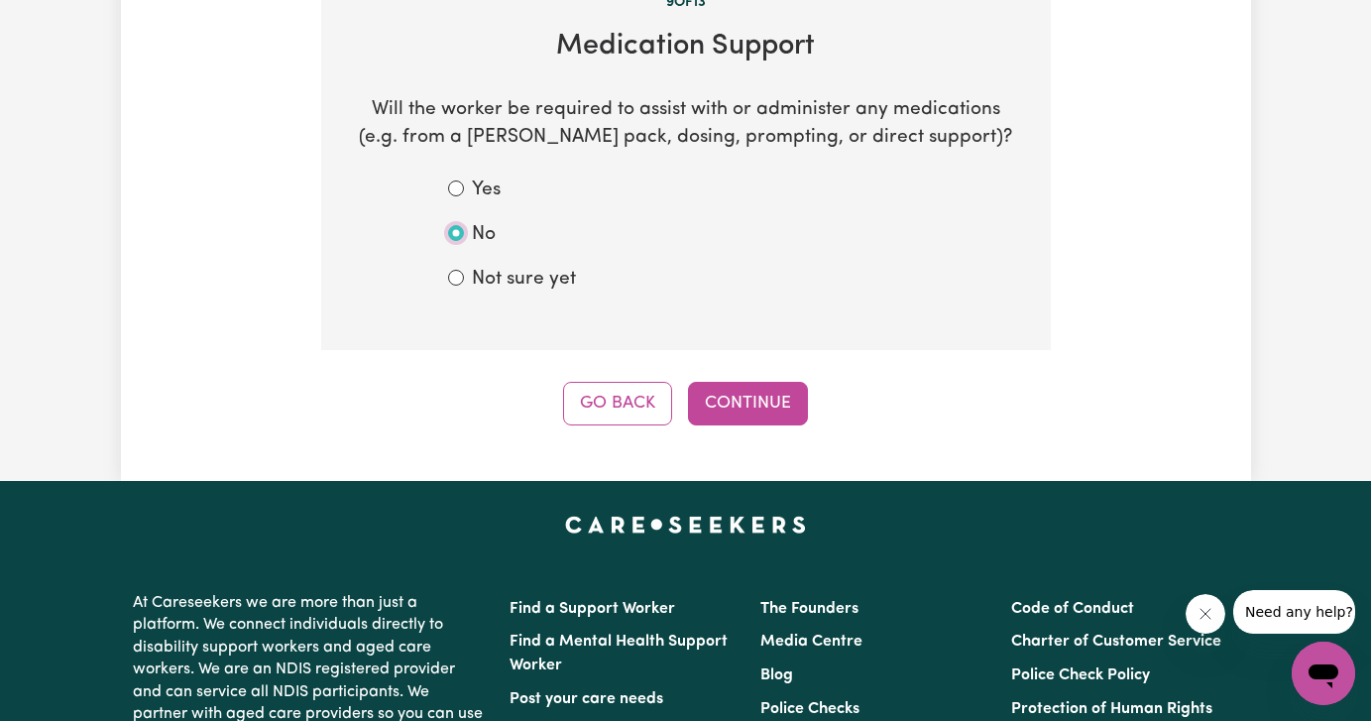
scroll to position [850, 0]
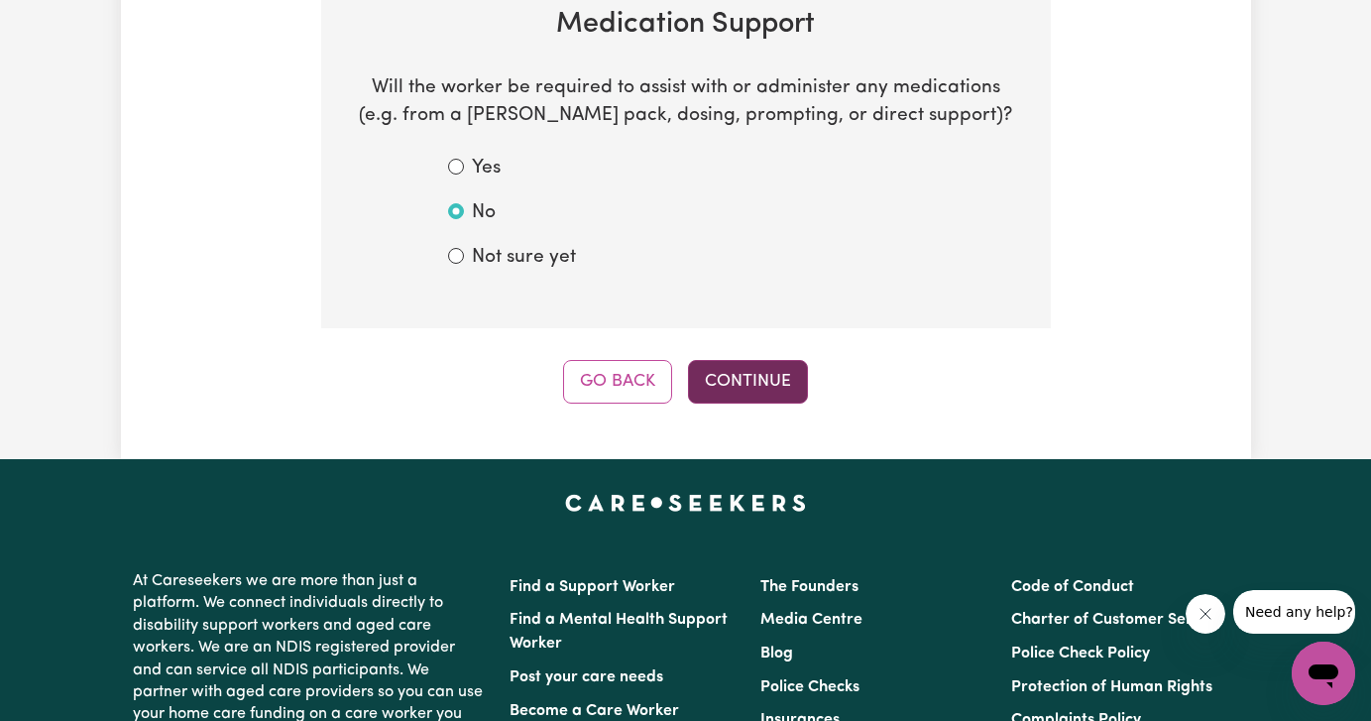
click at [762, 374] on button "Continue" at bounding box center [748, 382] width 120 height 44
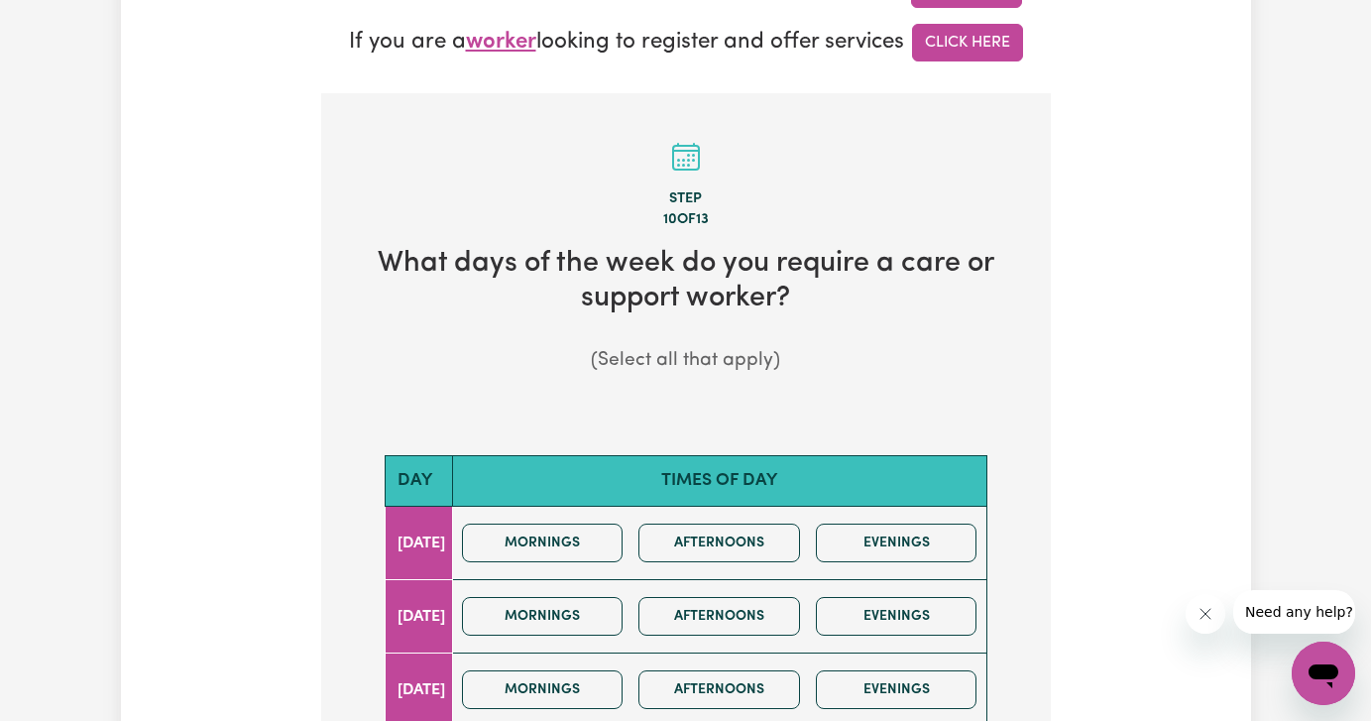
scroll to position [724, 0]
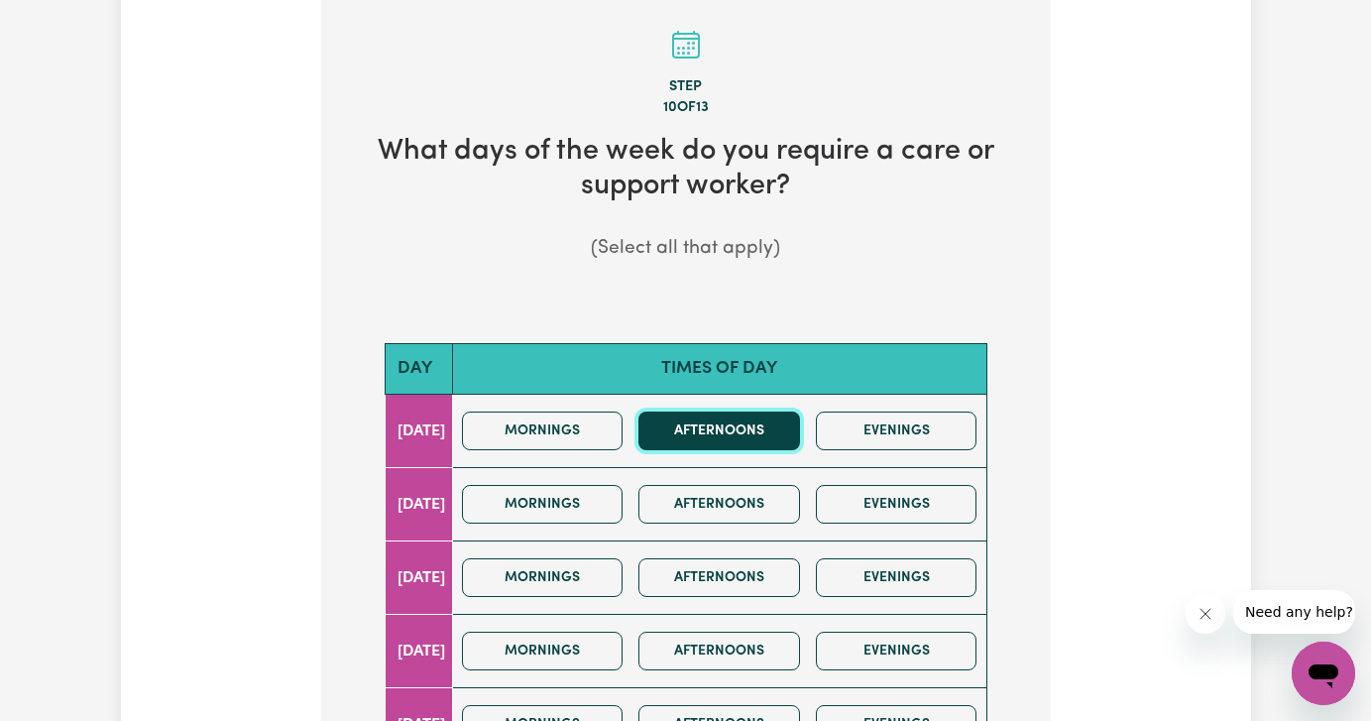
click at [754, 435] on button "Afternoons" at bounding box center [719, 430] width 162 height 39
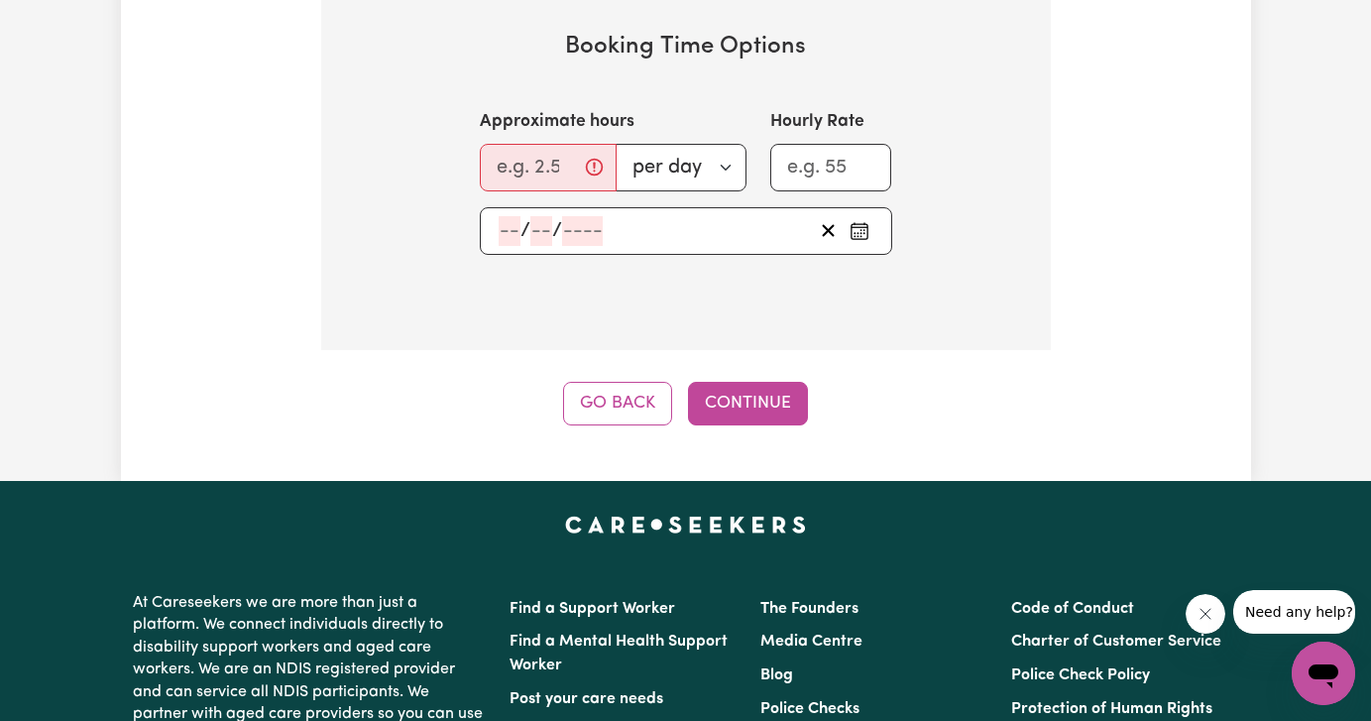
scroll to position [1744, 0]
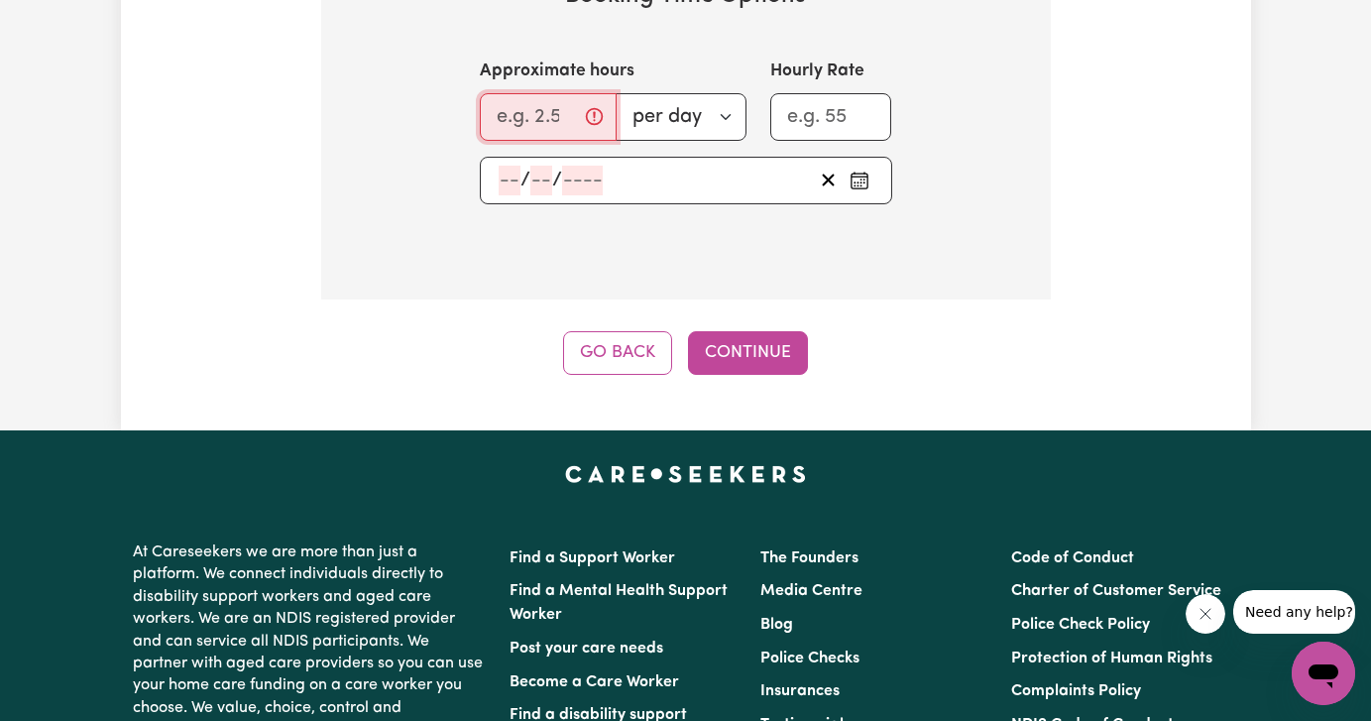
click at [547, 102] on input "Approximate hours" at bounding box center [548, 117] width 137 height 48
type input "5"
click at [585, 184] on div "/ /" at bounding box center [686, 181] width 412 height 48
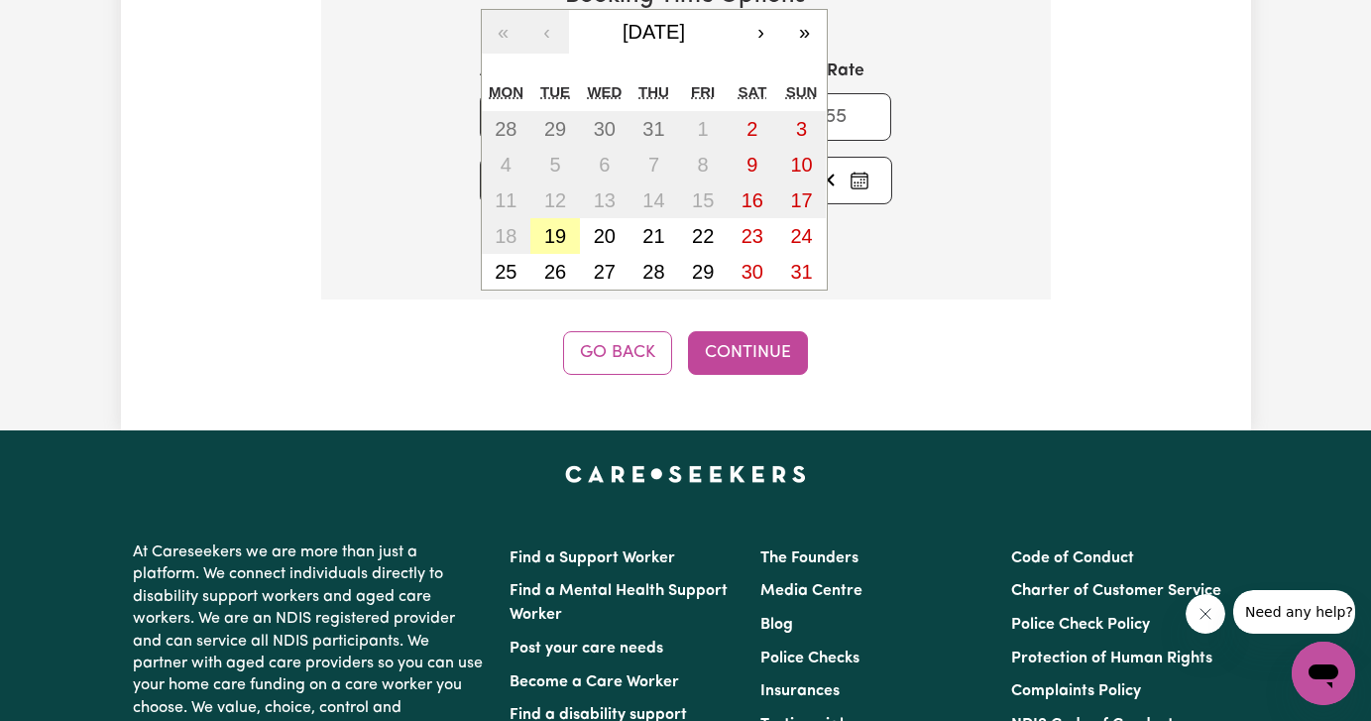
click at [561, 231] on abbr "19" at bounding box center [555, 236] width 22 height 22
type input "[DATE]"
type input "19"
type input "8"
type input "2025"
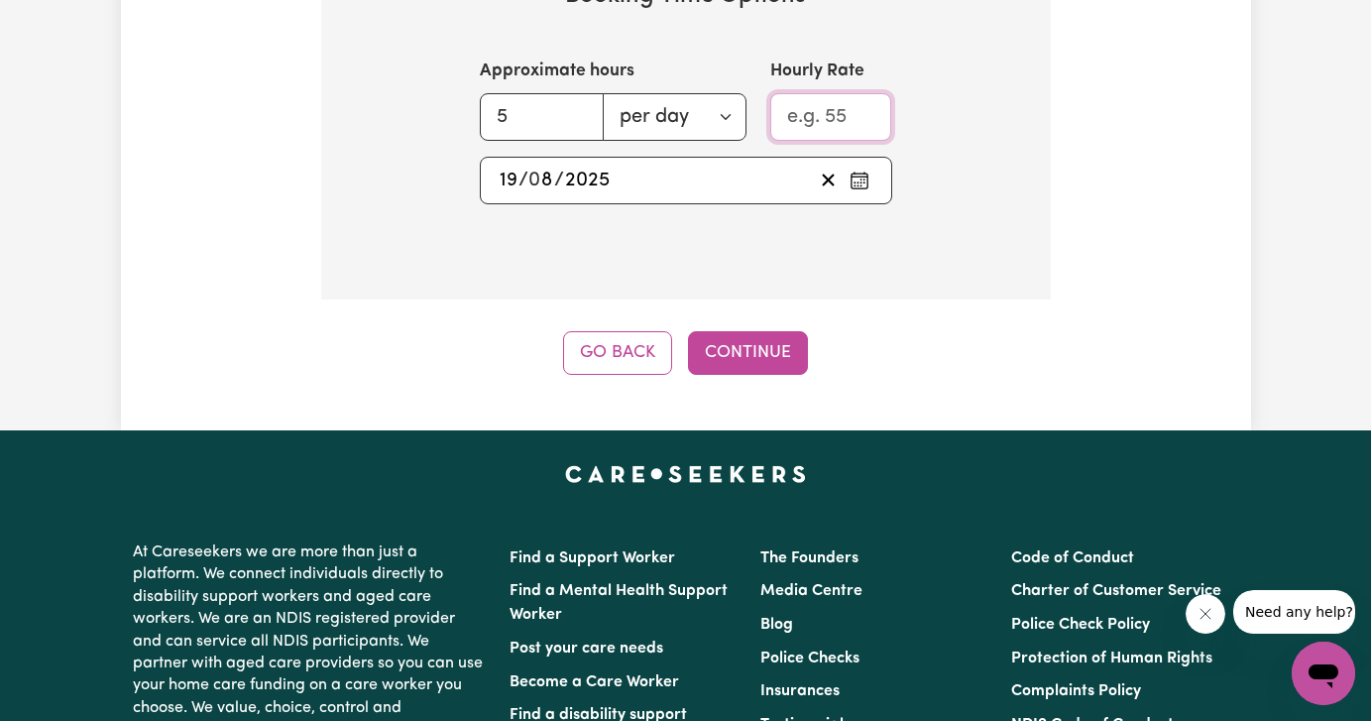
click at [813, 125] on input "Hourly Rate" at bounding box center [831, 117] width 122 height 48
type input "55"
click at [756, 352] on button "Continue" at bounding box center [748, 353] width 120 height 44
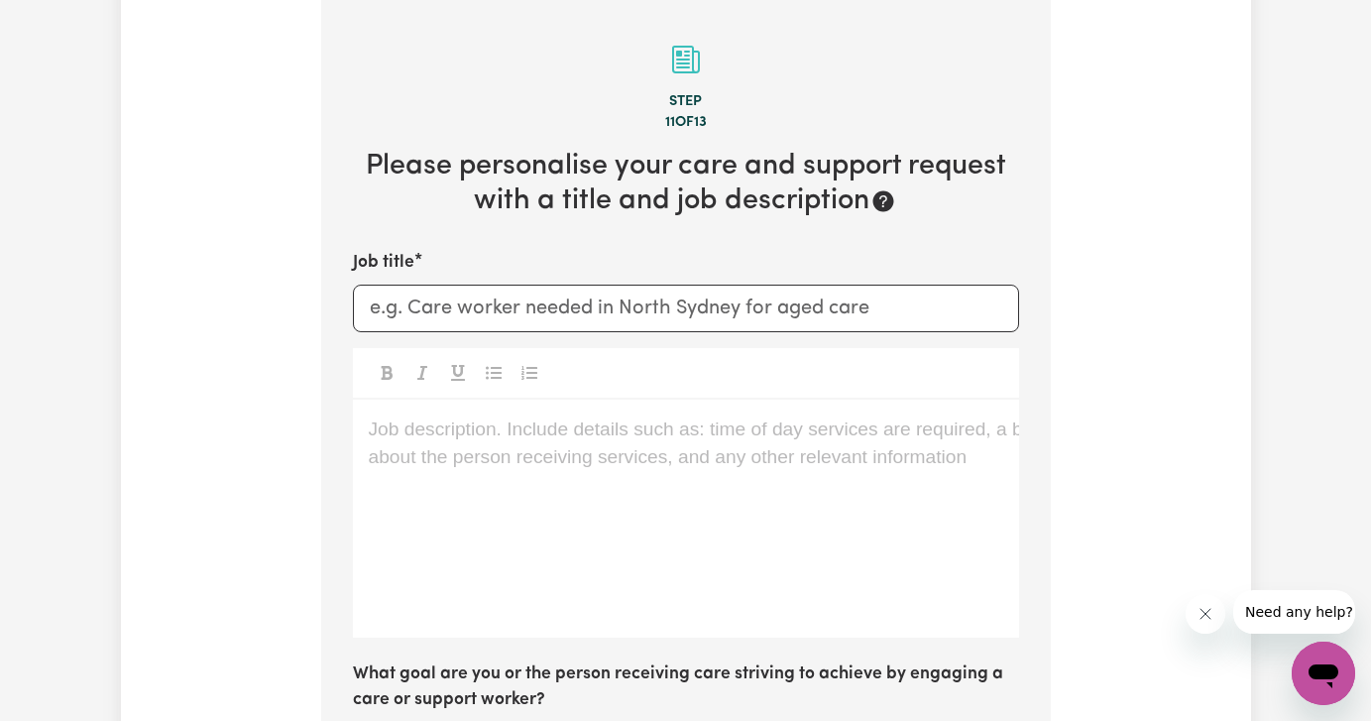
scroll to position [705, 0]
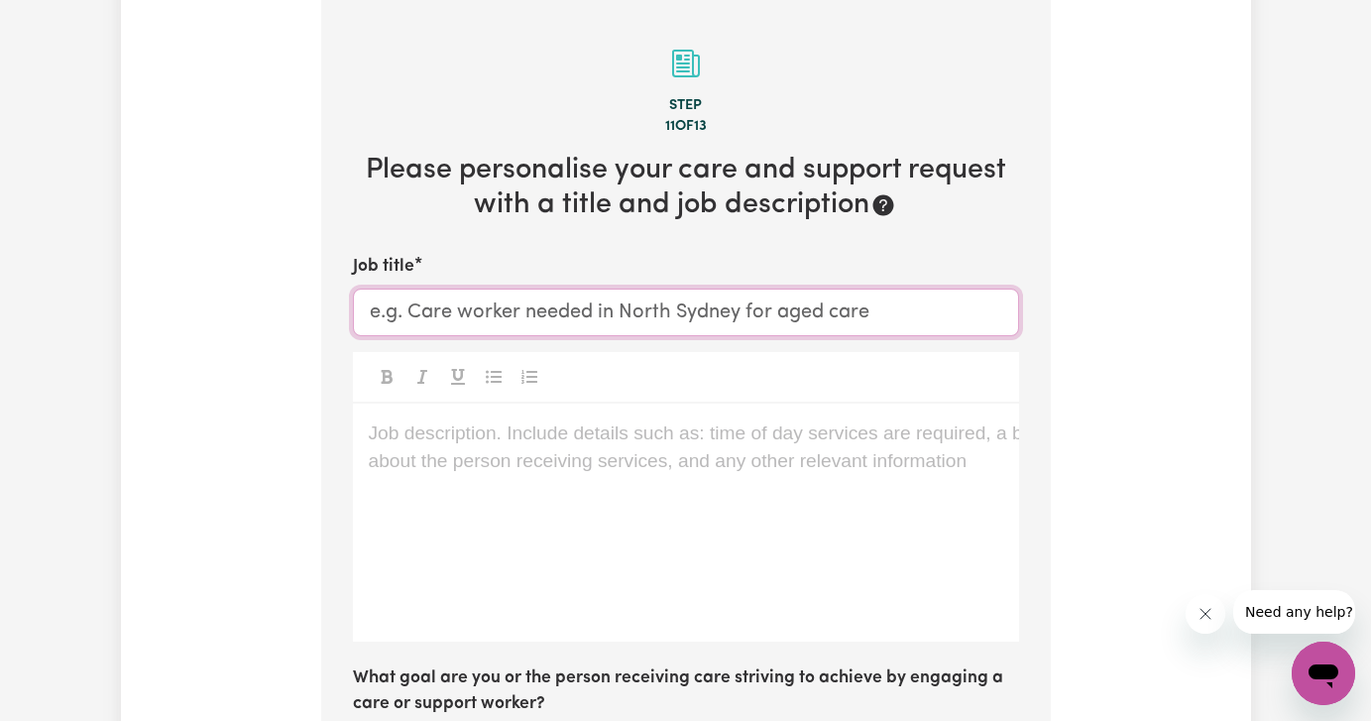
click at [664, 308] on input "Job title" at bounding box center [686, 312] width 666 height 48
type input "Support worker needed for my child"
drag, startPoint x: 716, startPoint y: 304, endPoint x: 157, endPoint y: 296, distance: 559.1
click at [159, 298] on div "Tell us your care and support requirements Welcome to Careseekers. We are excit…" at bounding box center [686, 477] width 1130 height 2115
type input "S"
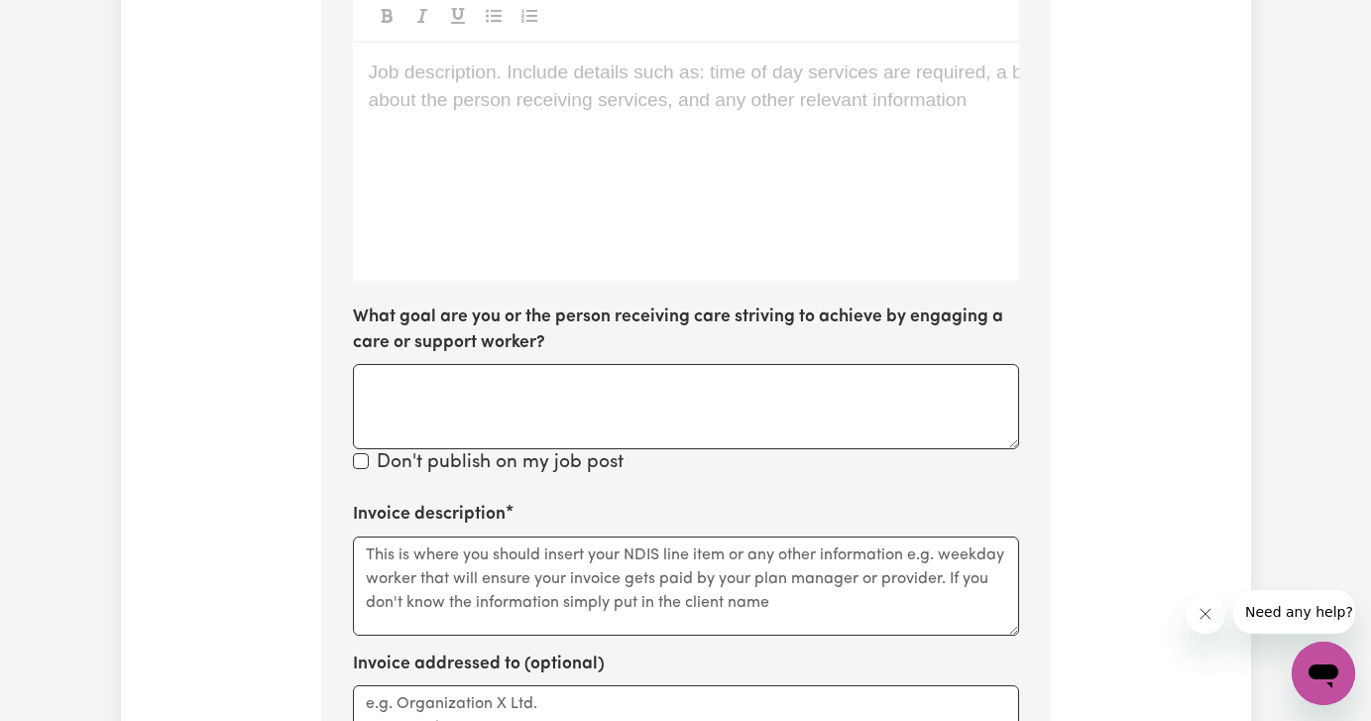
scroll to position [1066, 0]
click at [404, 403] on textarea "What goal are you or the person receiving care striving to achieve by engaging …" at bounding box center [686, 405] width 666 height 85
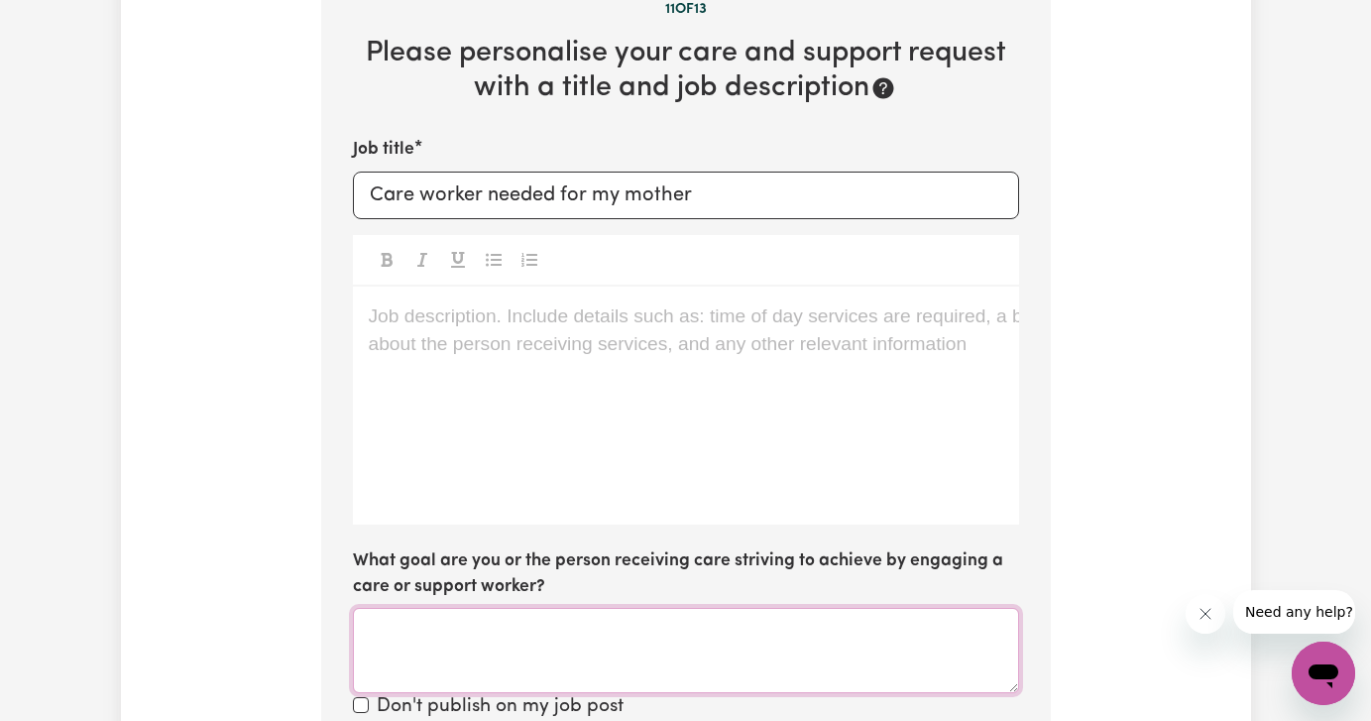
scroll to position [813, 0]
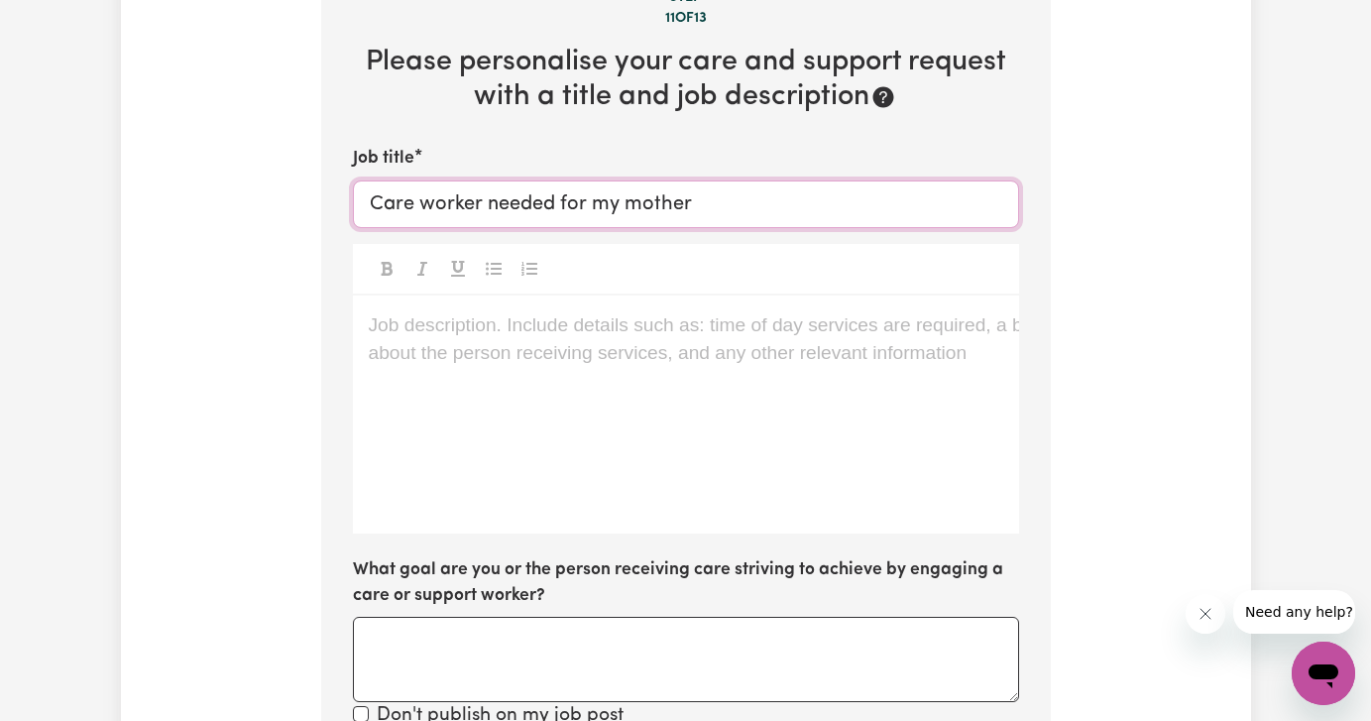
drag, startPoint x: 701, startPoint y: 209, endPoint x: 94, endPoint y: 139, distance: 610.6
click at [94, 139] on div "Tell us your care and support requirements Welcome to Careseekers. We are excit…" at bounding box center [685, 370] width 1371 height 2226
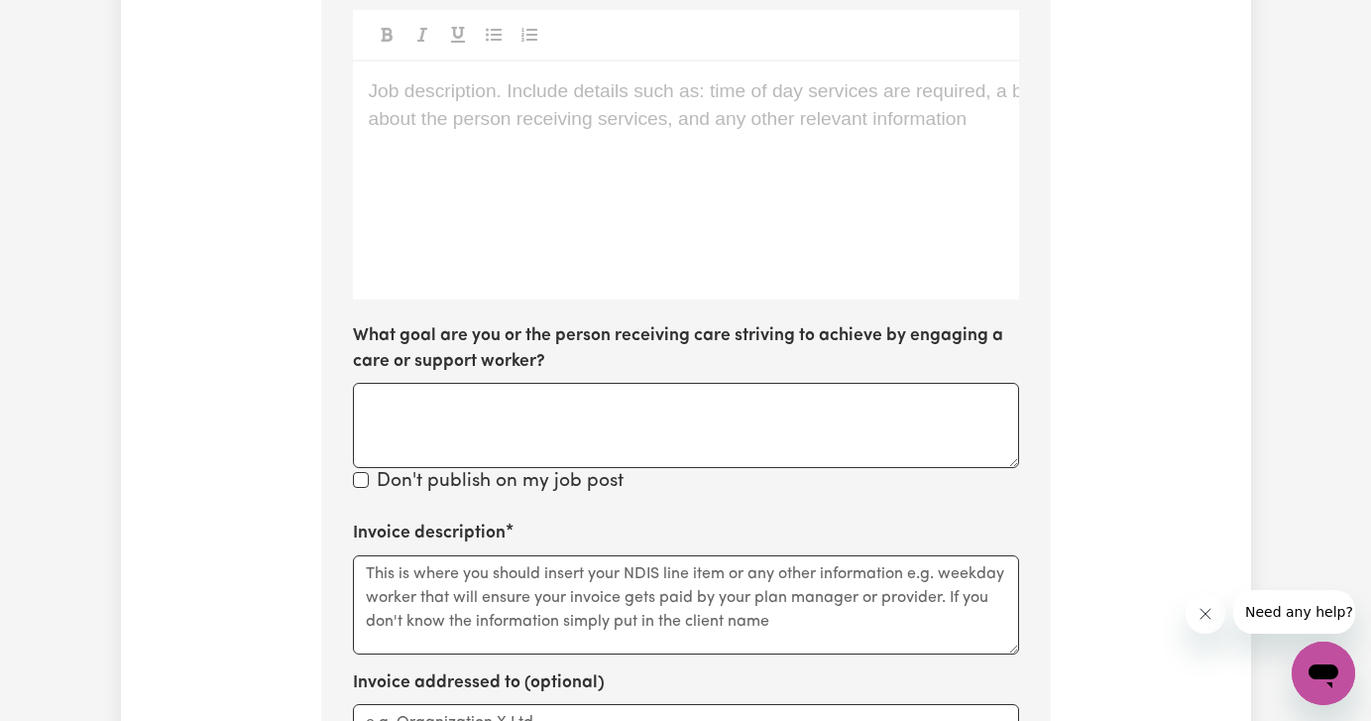
scroll to position [1081, 0]
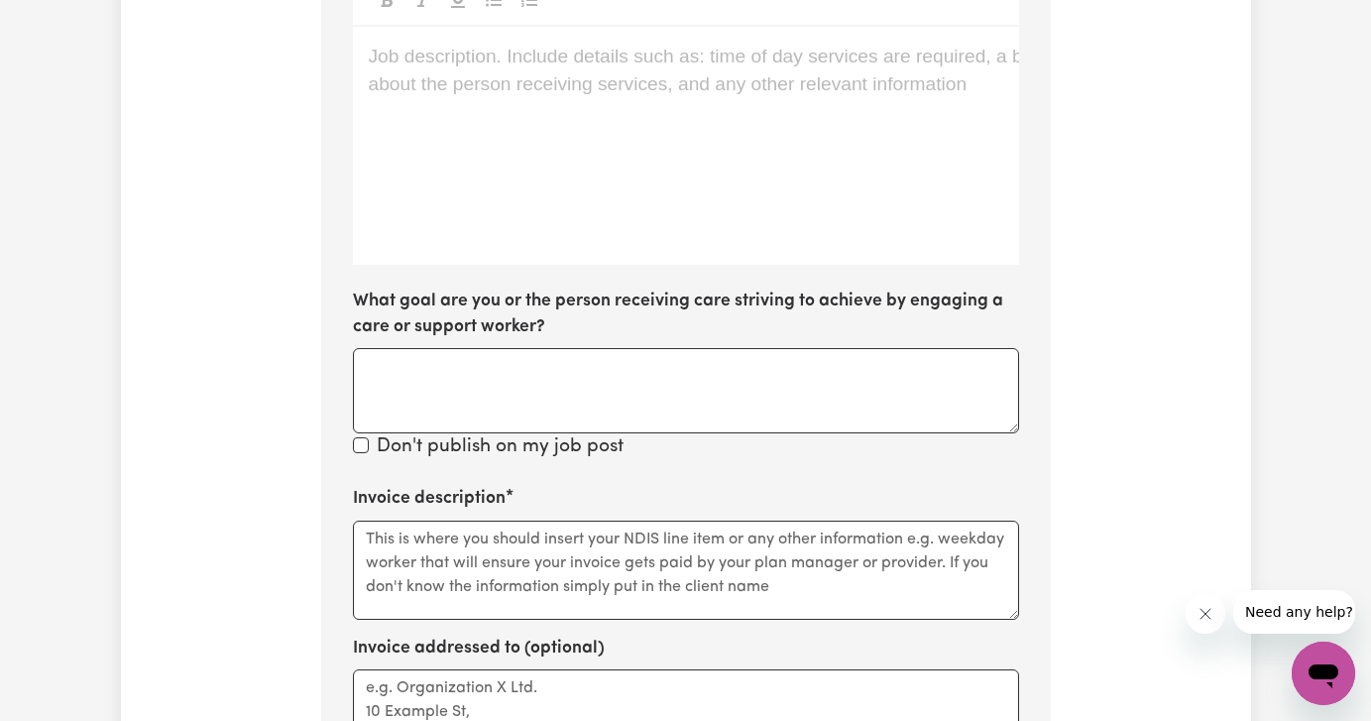
type input "Care worker needed"
click at [378, 356] on textarea "What goal are you or the person receiving care striving to achieve by engaging …" at bounding box center [686, 390] width 666 height 85
type textarea "Gain some freedom from [MEDICAL_DATA]"
click at [1236, 687] on div "Tell us your care and support requirements Welcome to Careseekers. We are excit…" at bounding box center [686, 101] width 1130 height 2115
click at [1269, 340] on div "Tell us your care and support requirements Welcome to Careseekers. We are excit…" at bounding box center [685, 101] width 1371 height 2226
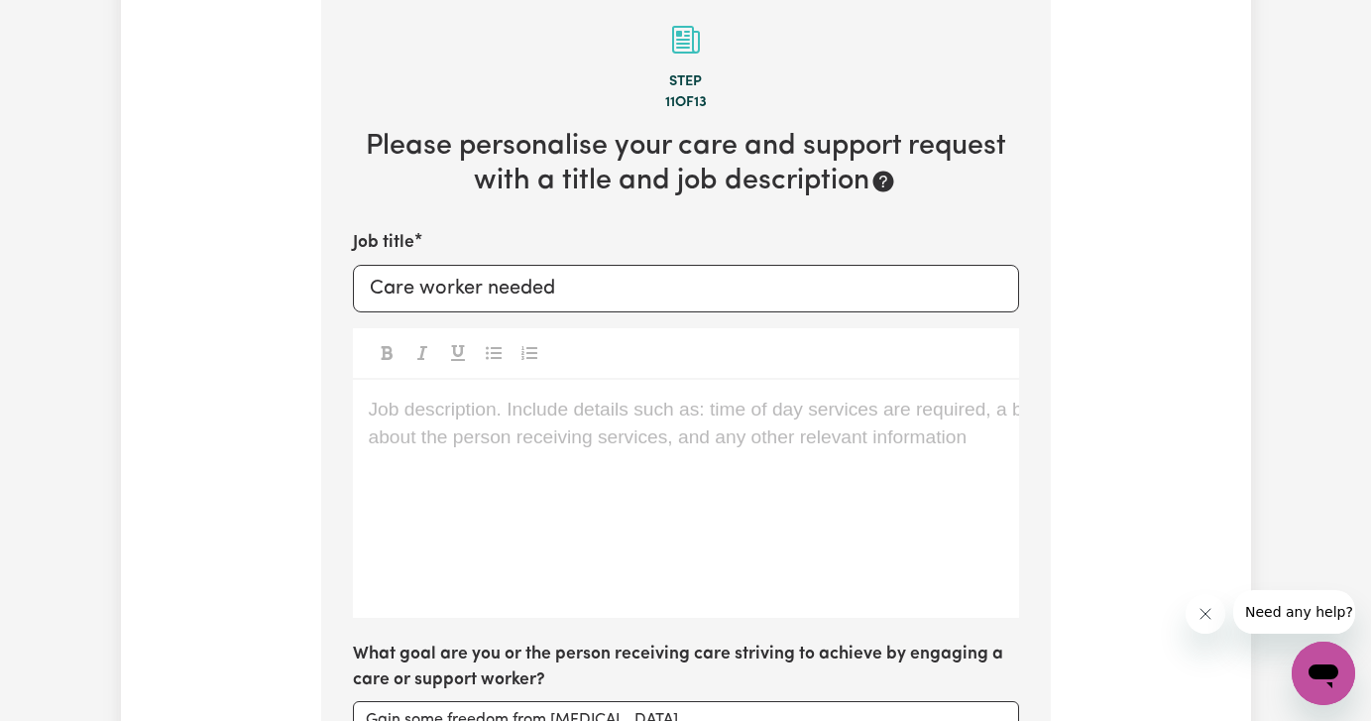
scroll to position [729, 0]
drag, startPoint x: 607, startPoint y: 286, endPoint x: 207, endPoint y: 233, distance: 403.0
click at [207, 233] on div "Tell us your care and support requirements Welcome to Careseekers. We are excit…" at bounding box center [686, 452] width 1130 height 2115
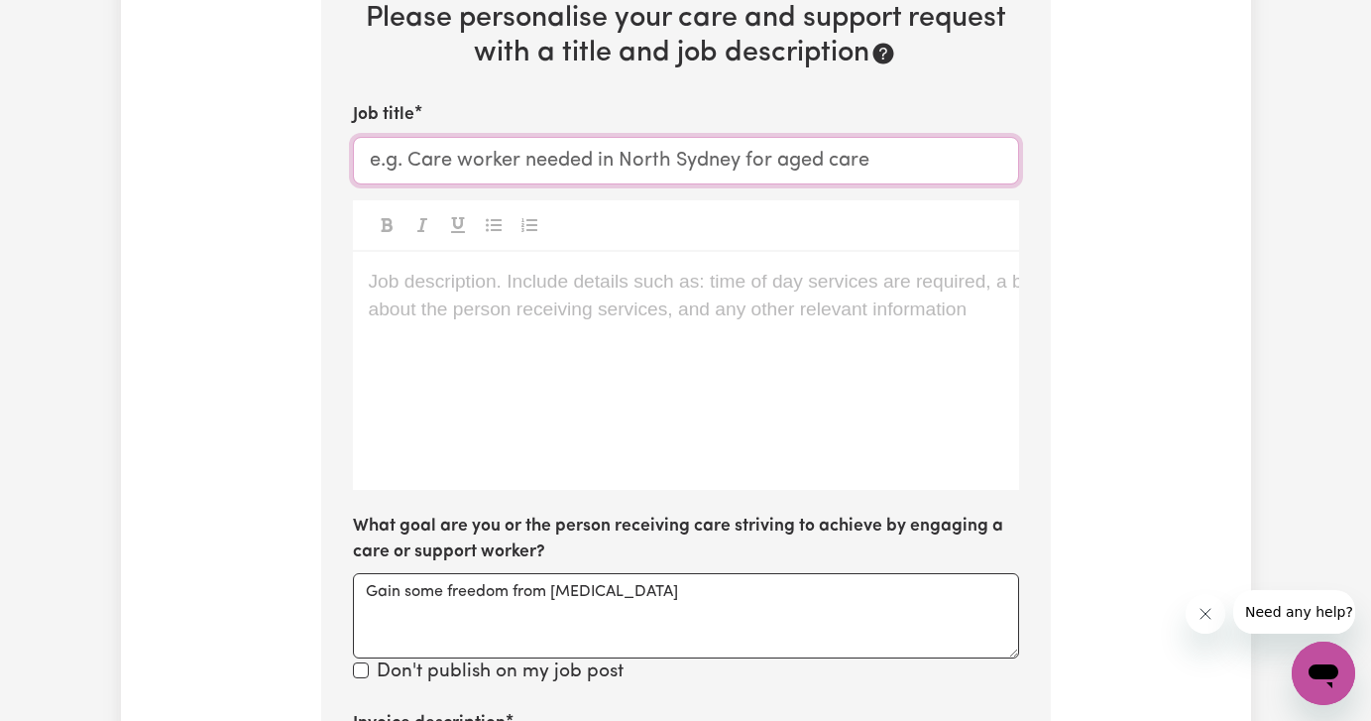
scroll to position [901, 0]
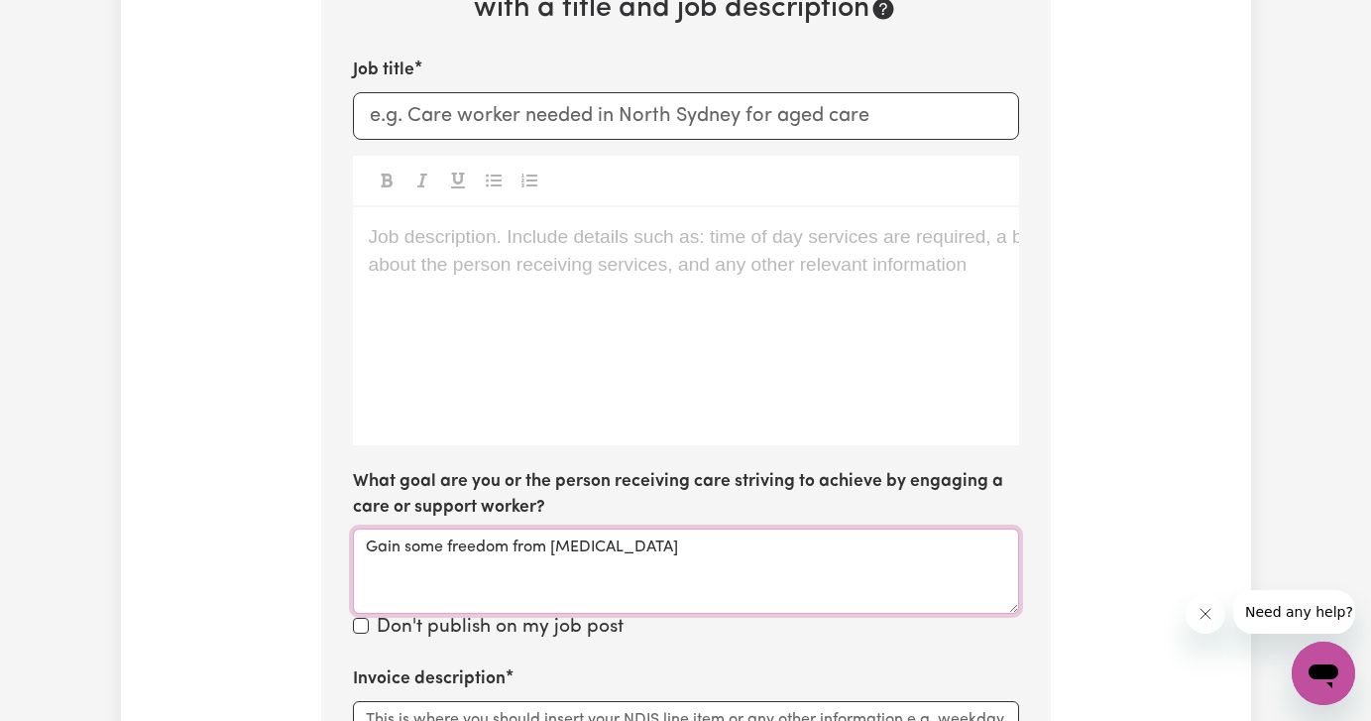
drag, startPoint x: 684, startPoint y: 555, endPoint x: 177, endPoint y: 504, distance: 509.1
click at [179, 504] on div "Tell us your care and support requirements Welcome to Careseekers. We are excit…" at bounding box center [686, 281] width 1130 height 2115
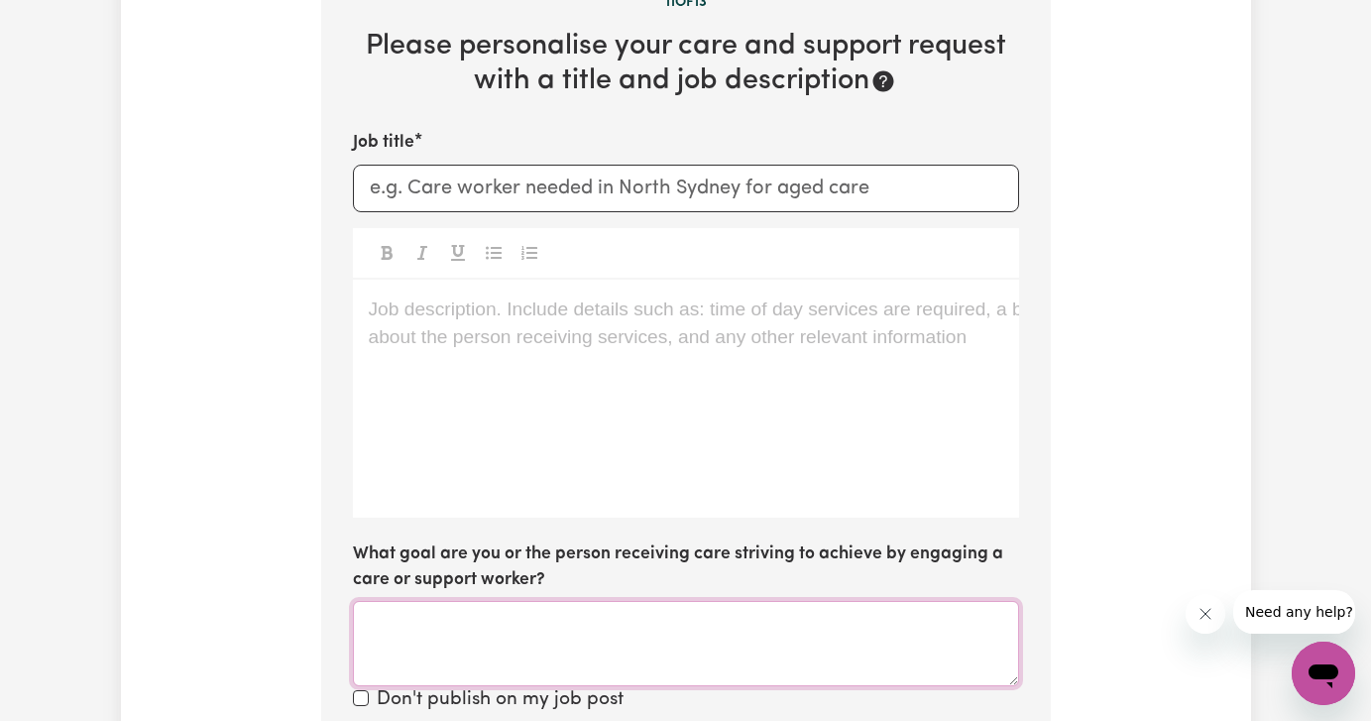
scroll to position [828, 0]
